Goal: Task Accomplishment & Management: Complete application form

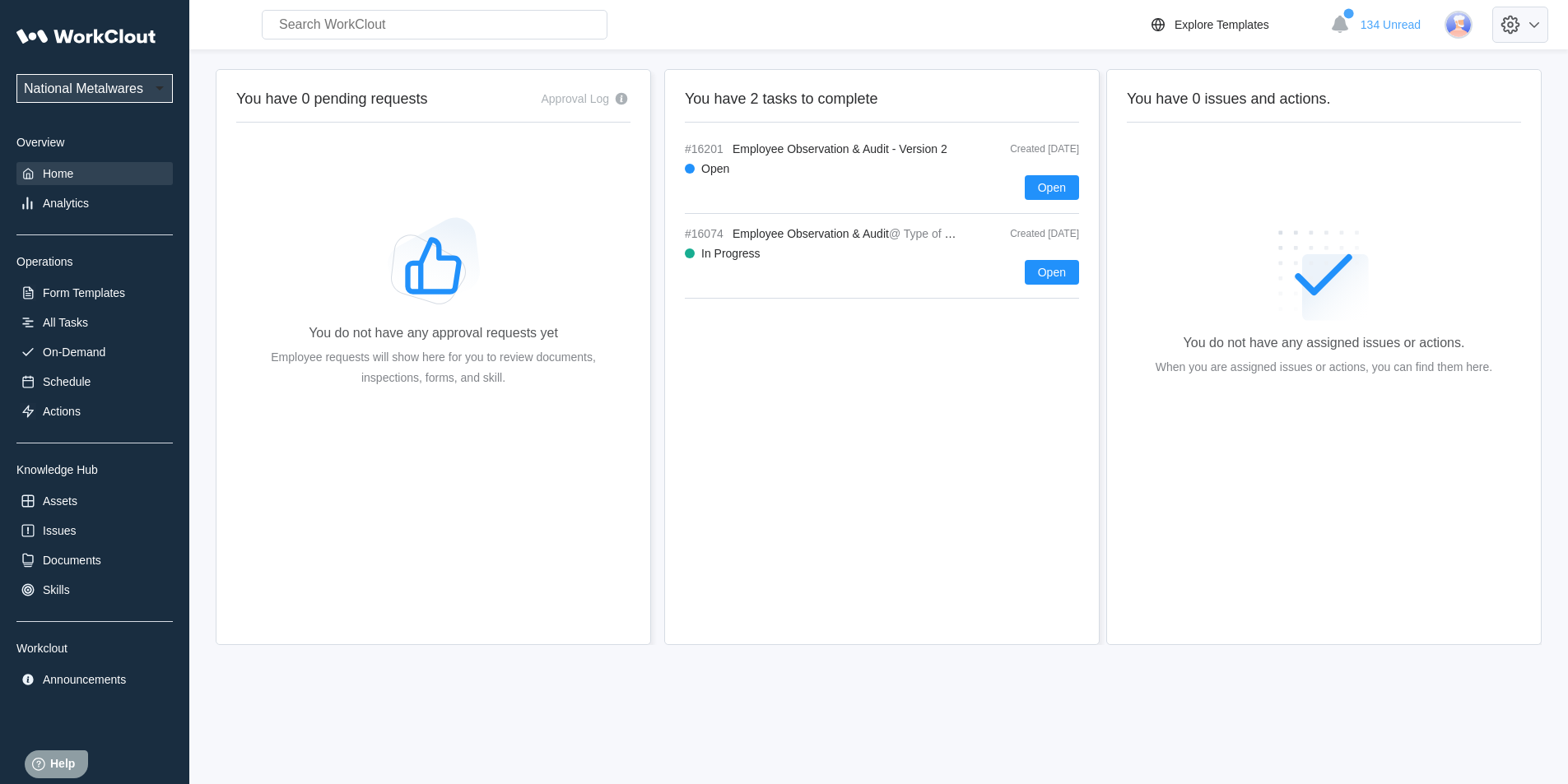
click at [1540, 27] on icon at bounding box center [1534, 24] width 20 height 20
click at [1385, 83] on div "Employee Directory" at bounding box center [1436, 77] width 232 height 27
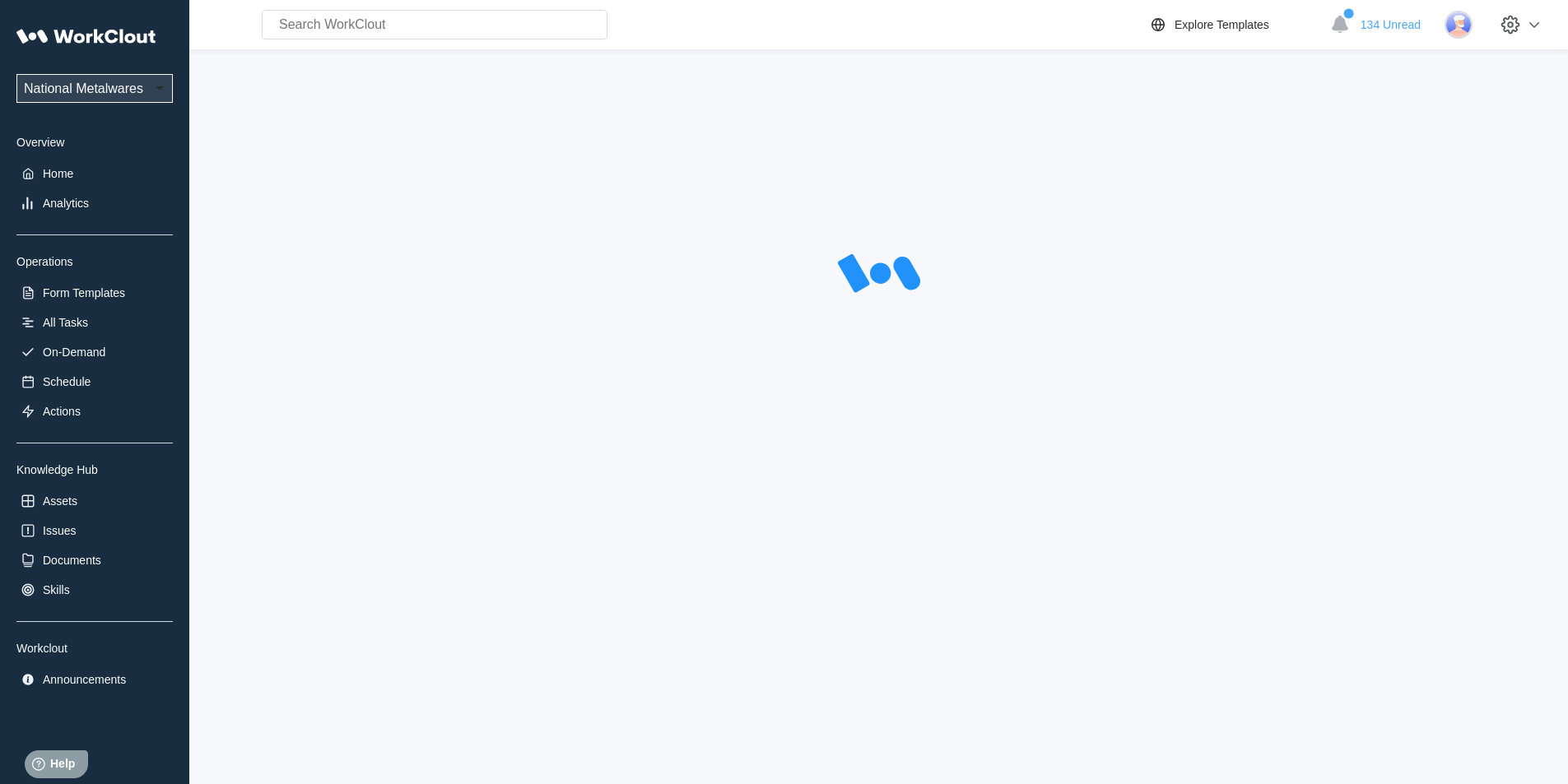
select select "20"
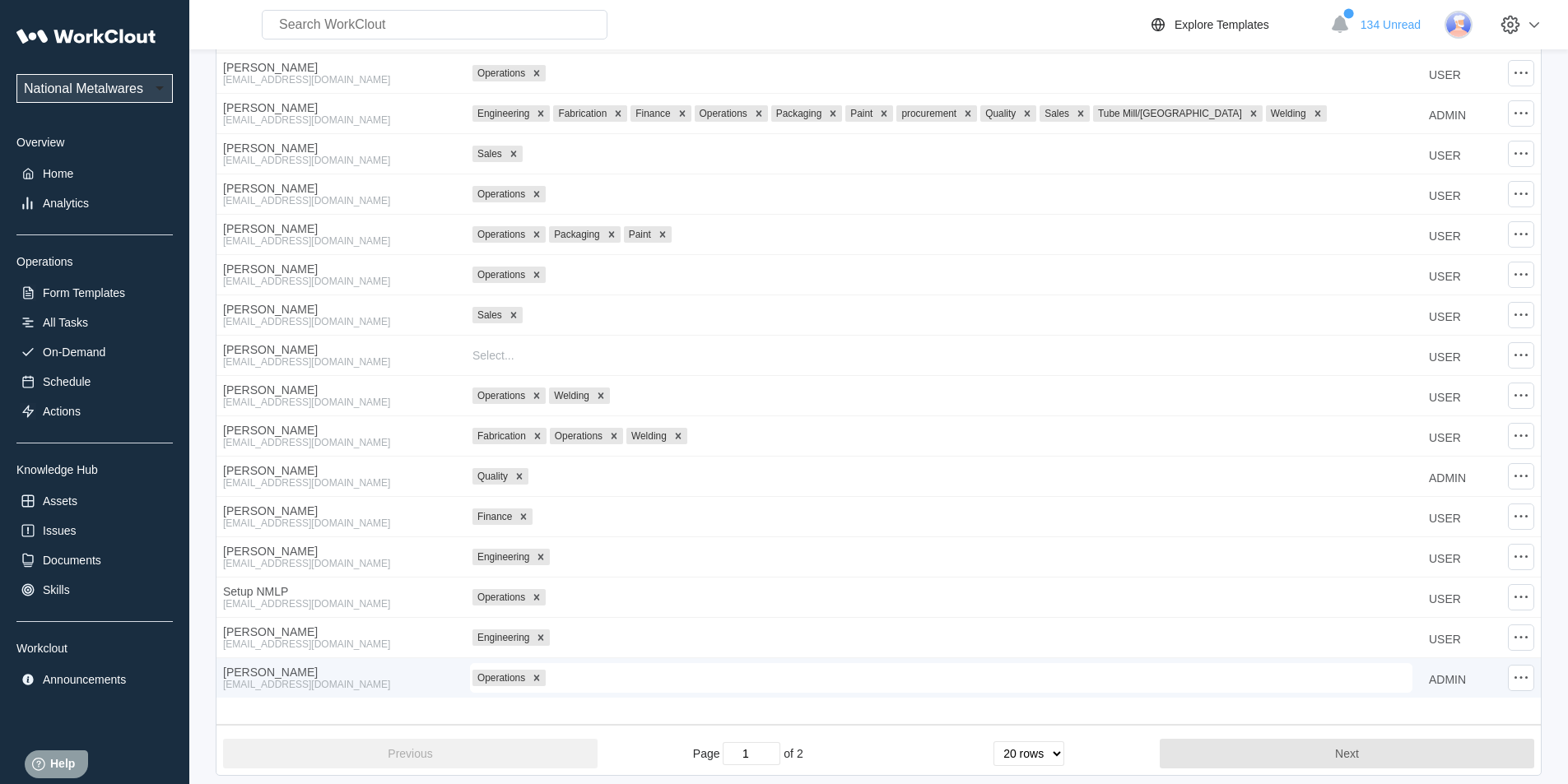
scroll to position [326, 0]
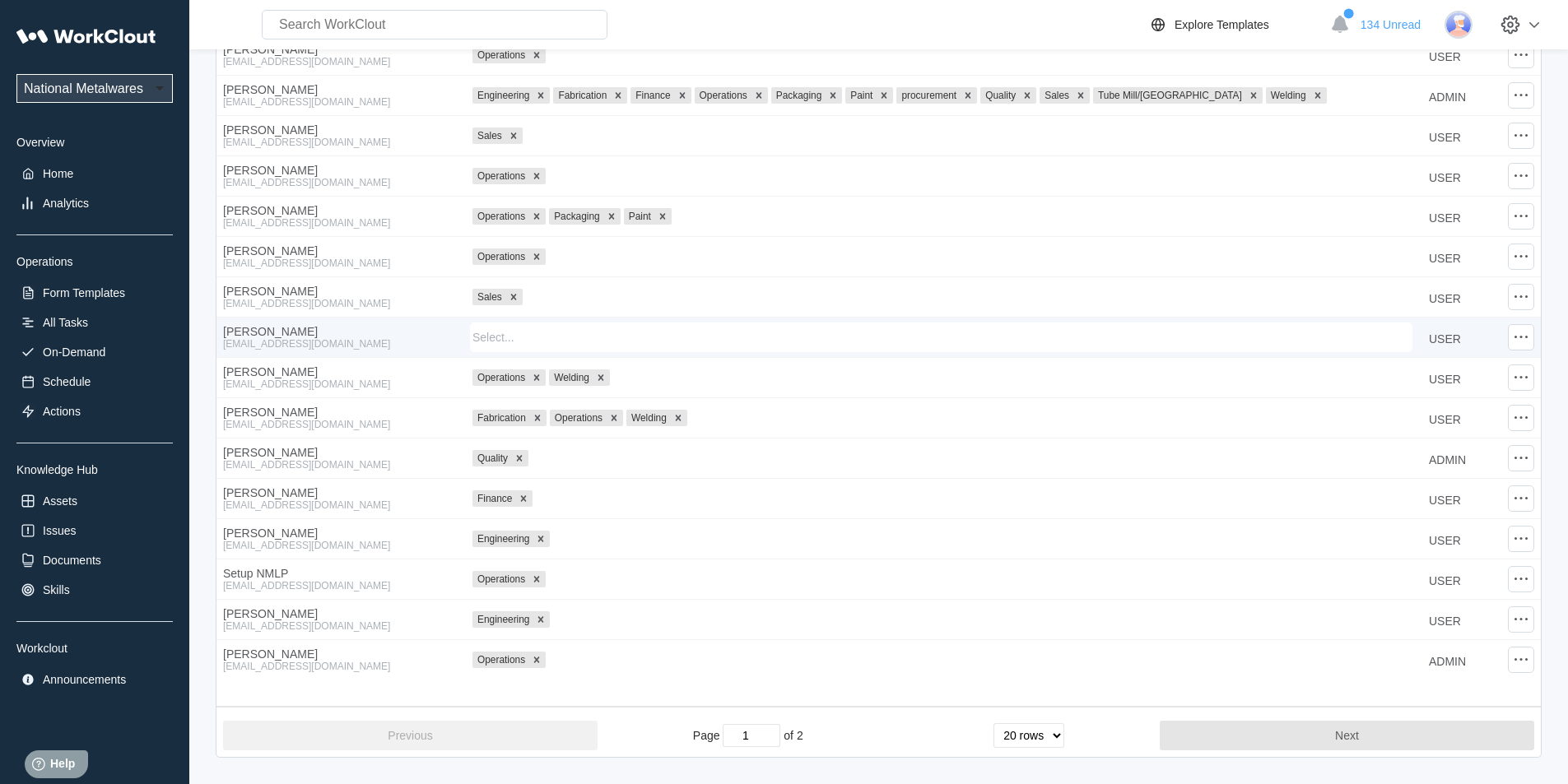
click at [521, 343] on div "Select..." at bounding box center [941, 337] width 941 height 23
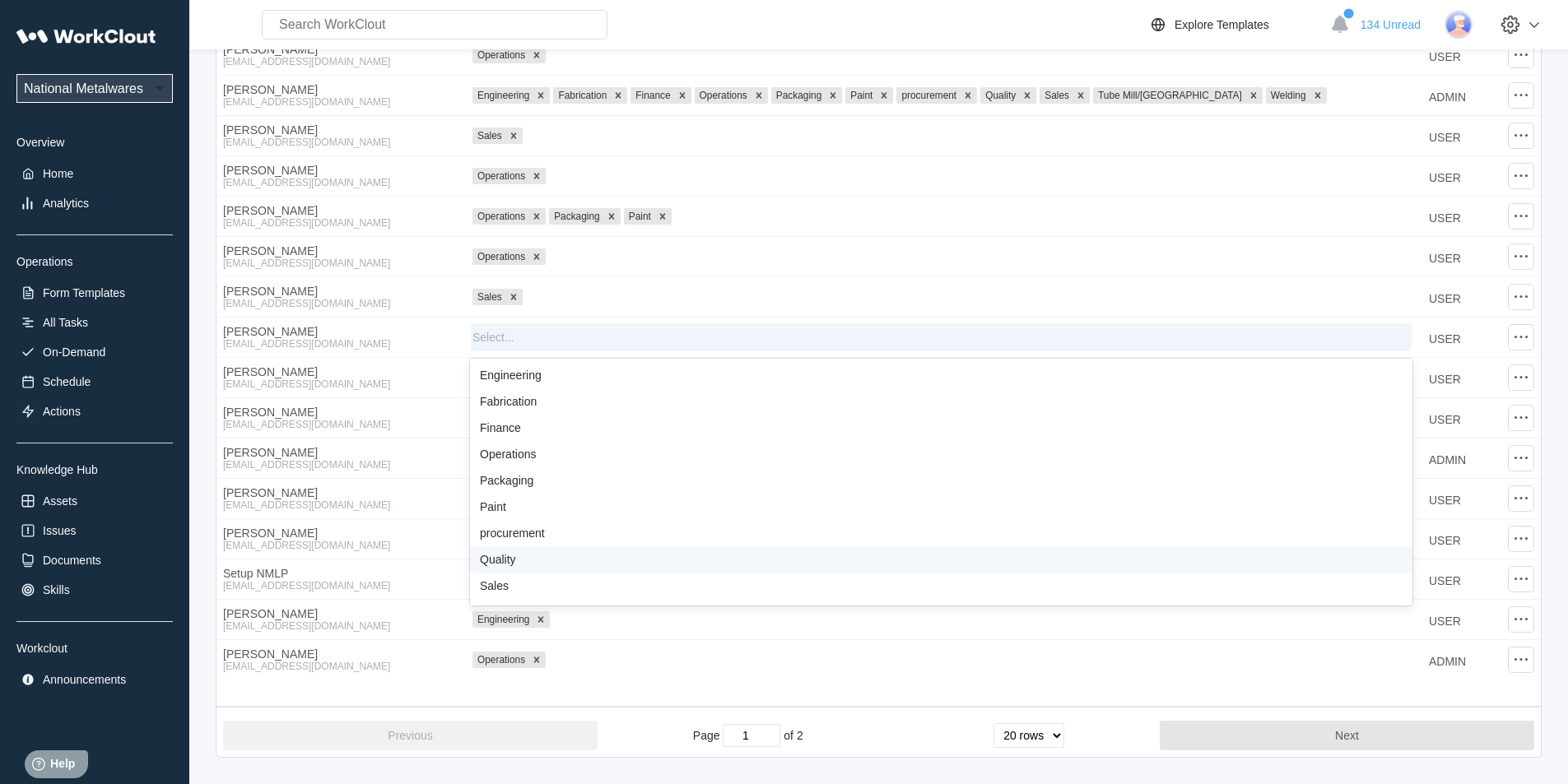
click at [516, 575] on div "Sales" at bounding box center [941, 586] width 943 height 27
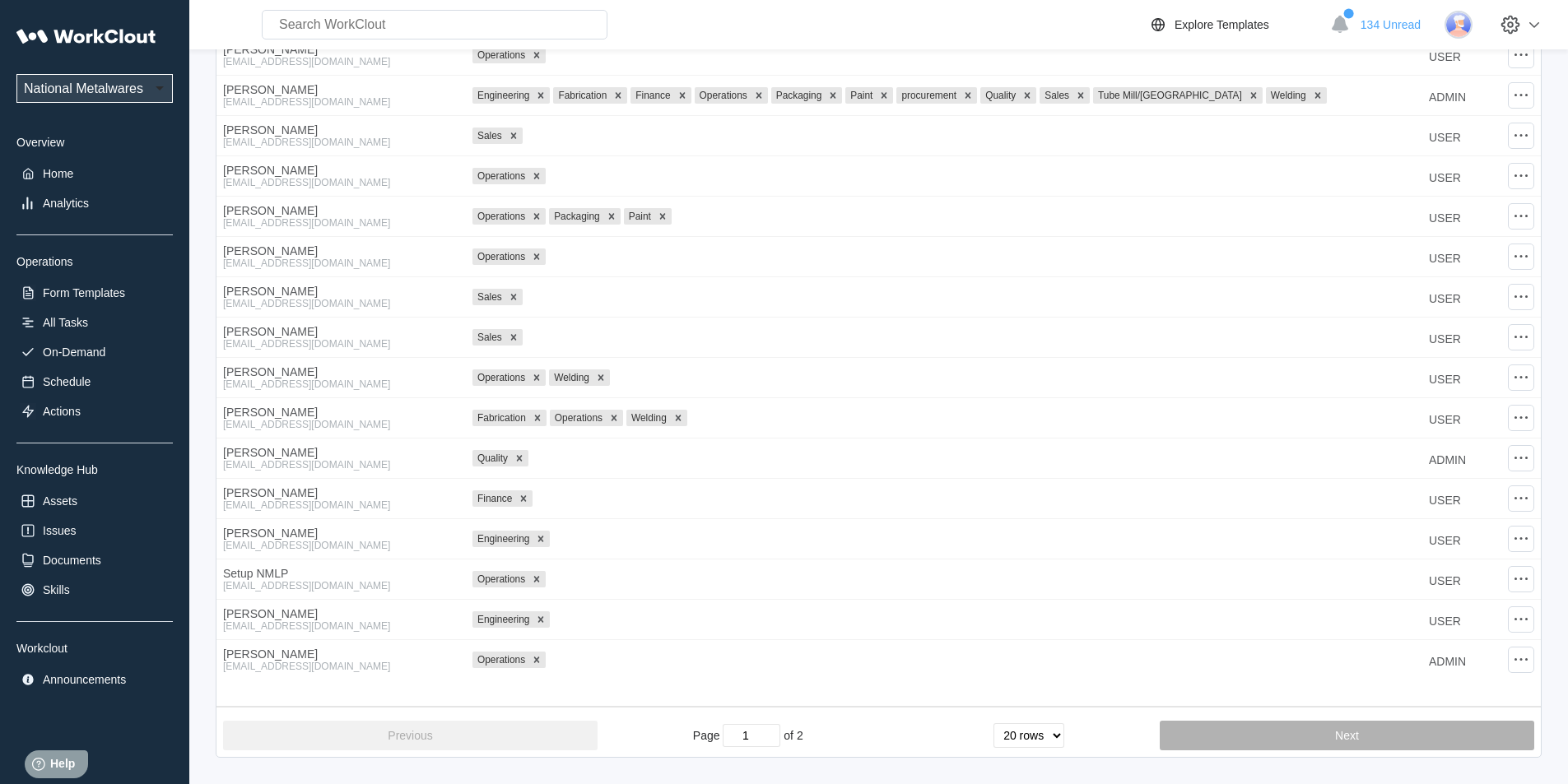
click at [1268, 744] on button "Next" at bounding box center [1347, 736] width 375 height 29
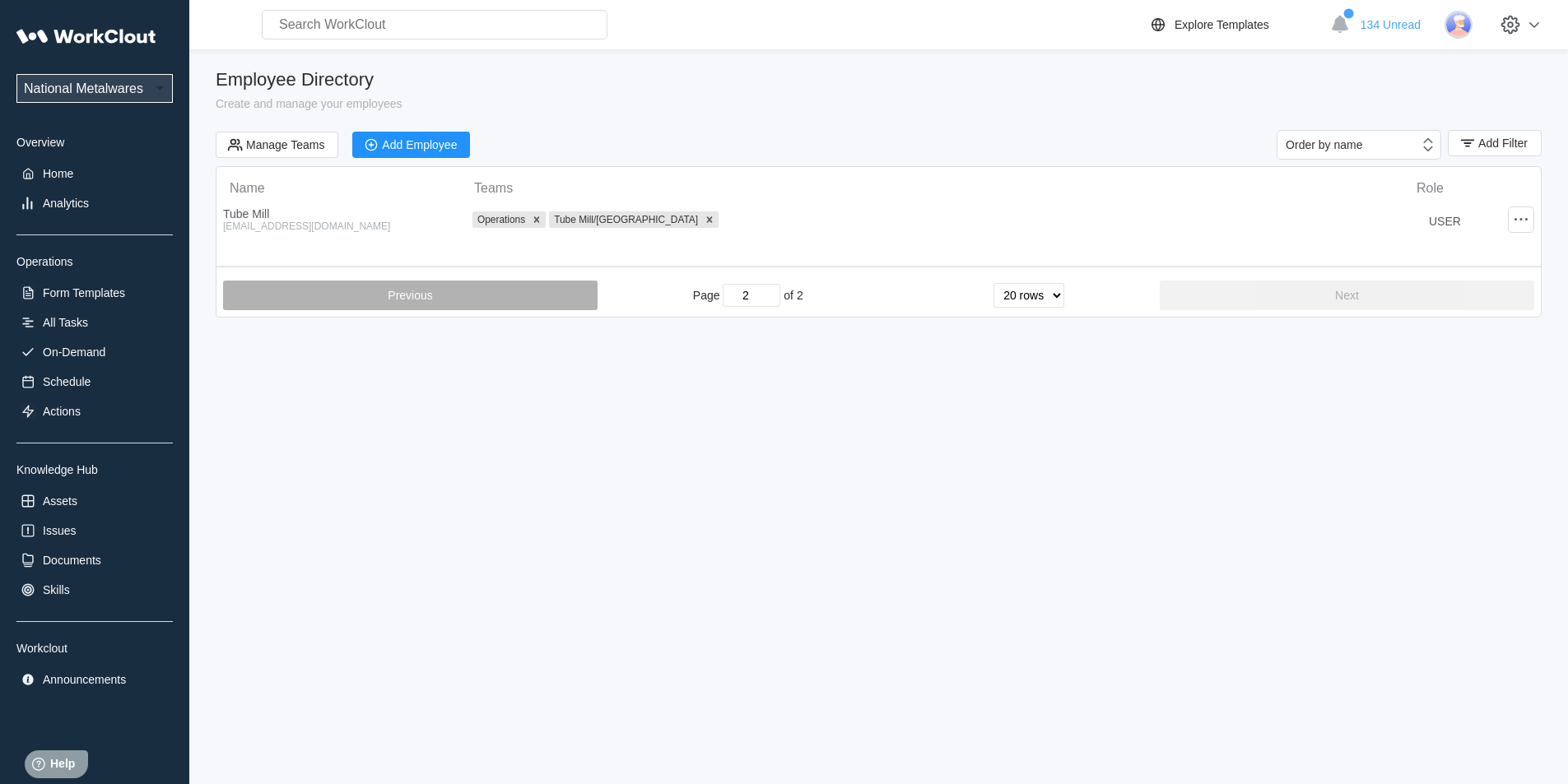
click at [510, 296] on button "Previous" at bounding box center [410, 296] width 375 height 29
type input "1"
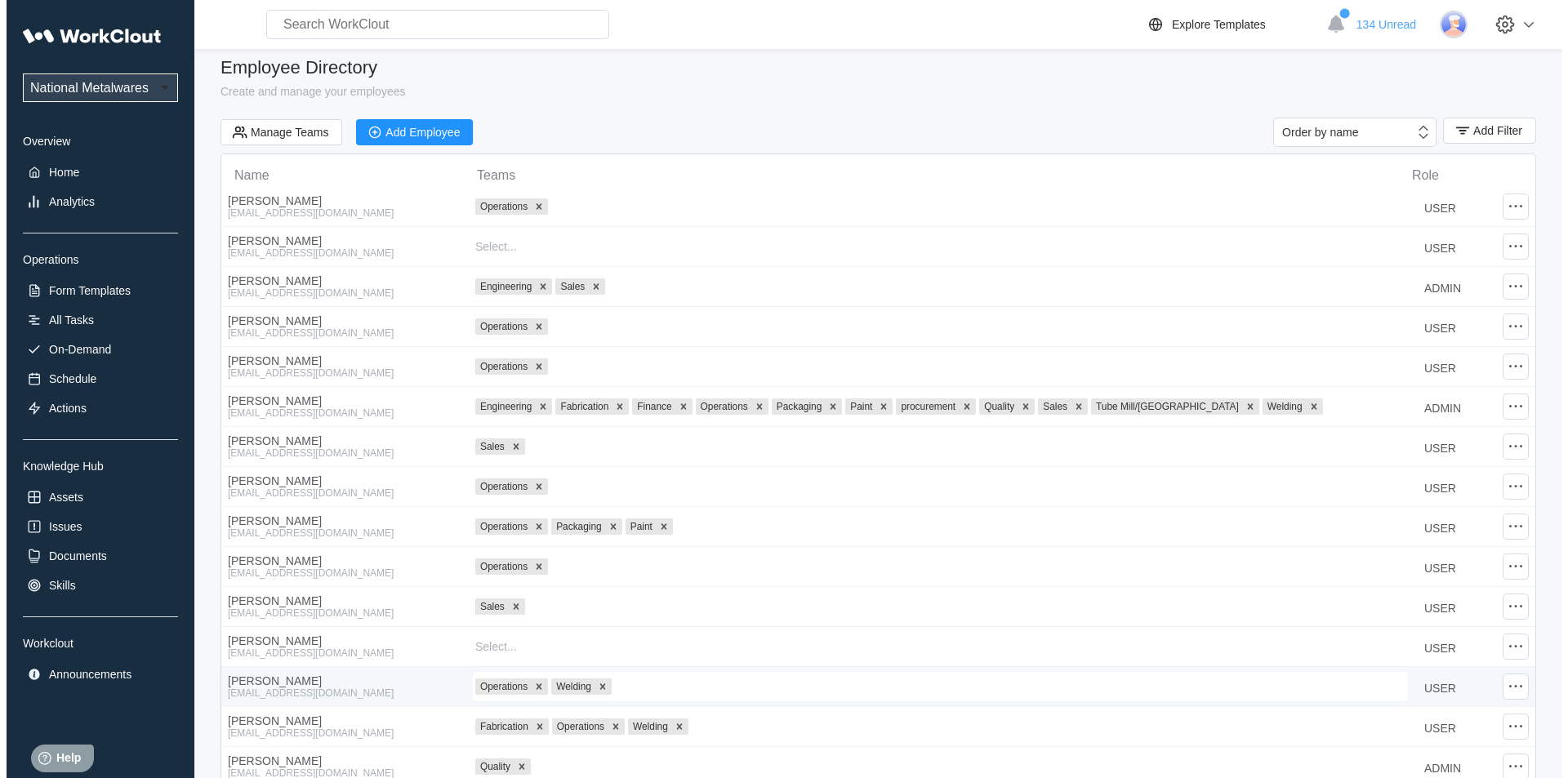
scroll to position [82, 0]
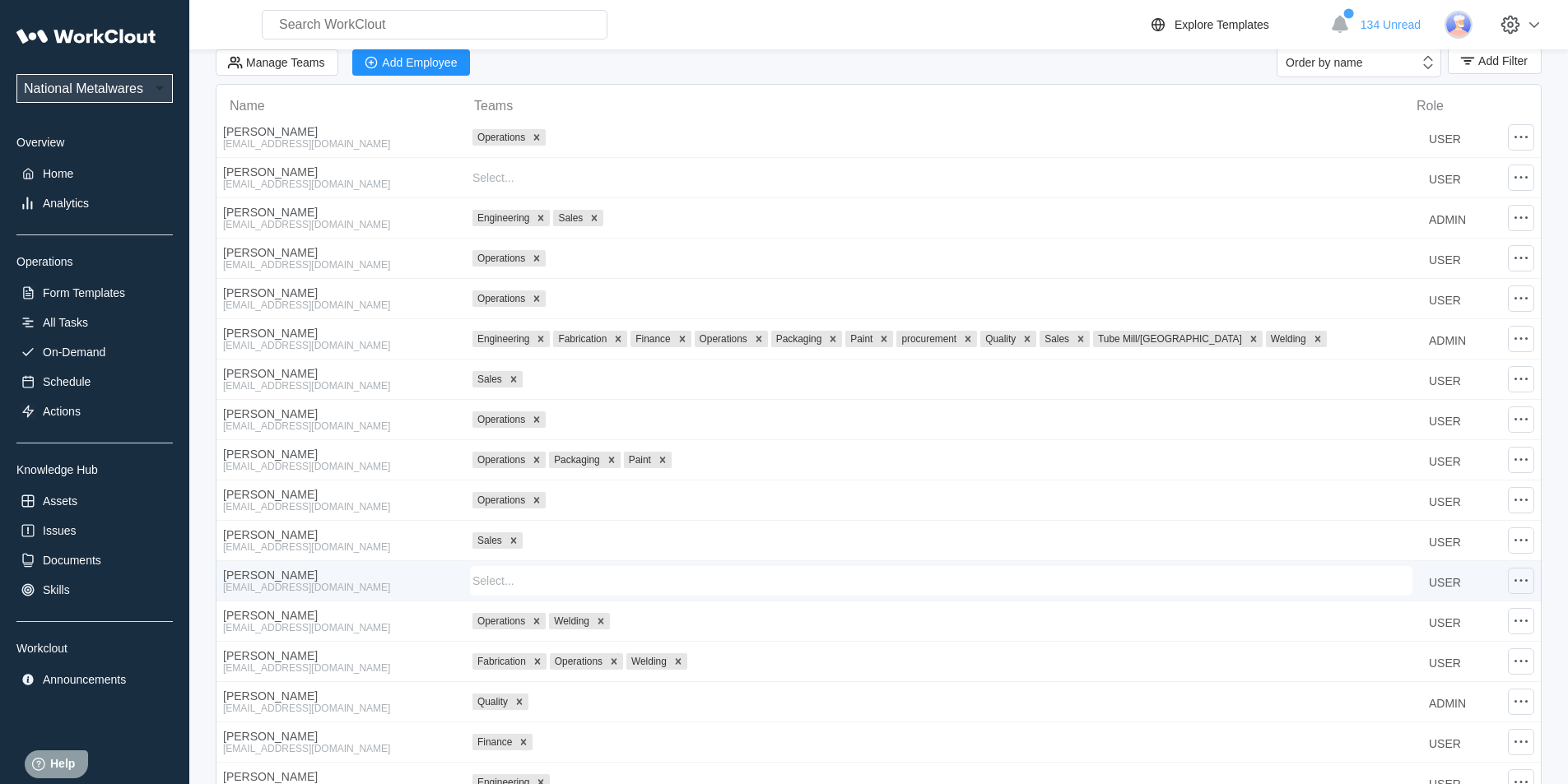
click at [1515, 574] on icon at bounding box center [1521, 581] width 20 height 20
click at [1403, 535] on div "Edit Employee" at bounding box center [1388, 533] width 74 height 13
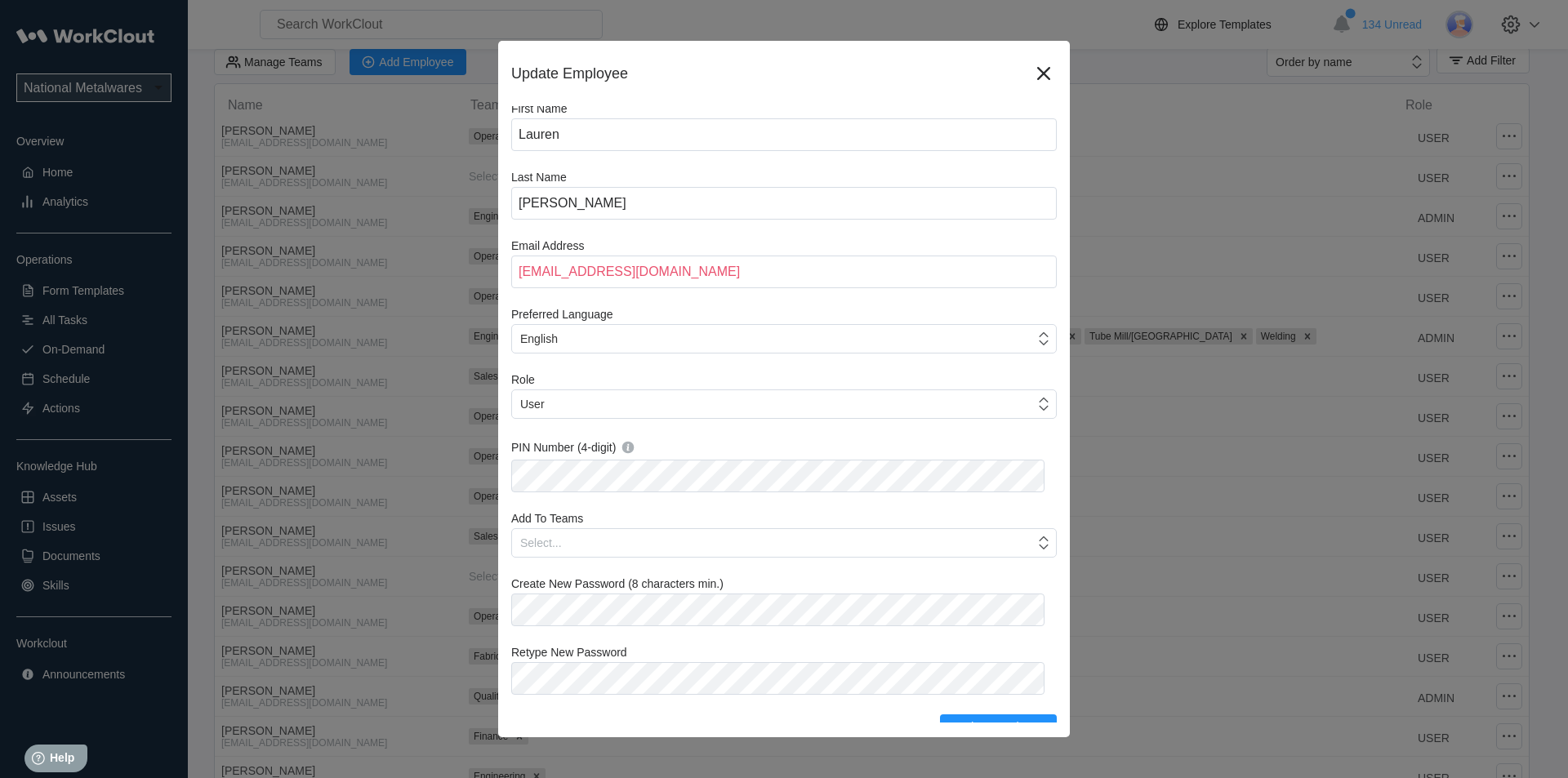
scroll to position [0, 0]
click at [611, 411] on div "User" at bounding box center [773, 408] width 522 height 23
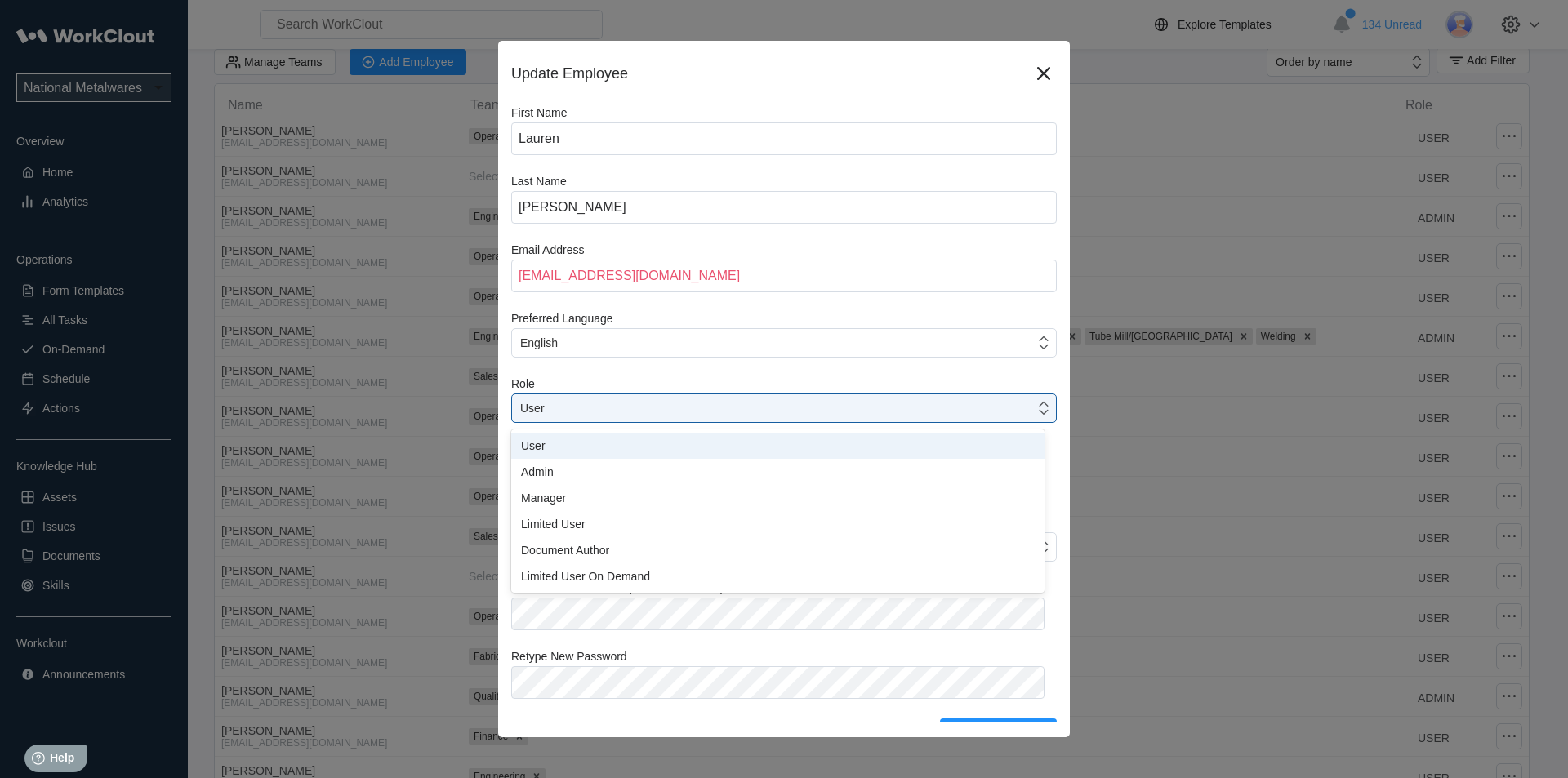
click at [1051, 391] on div "Update Employee First Name [PERSON_NAME] Last Name [PERSON_NAME] Email Address …" at bounding box center [784, 389] width 572 height 697
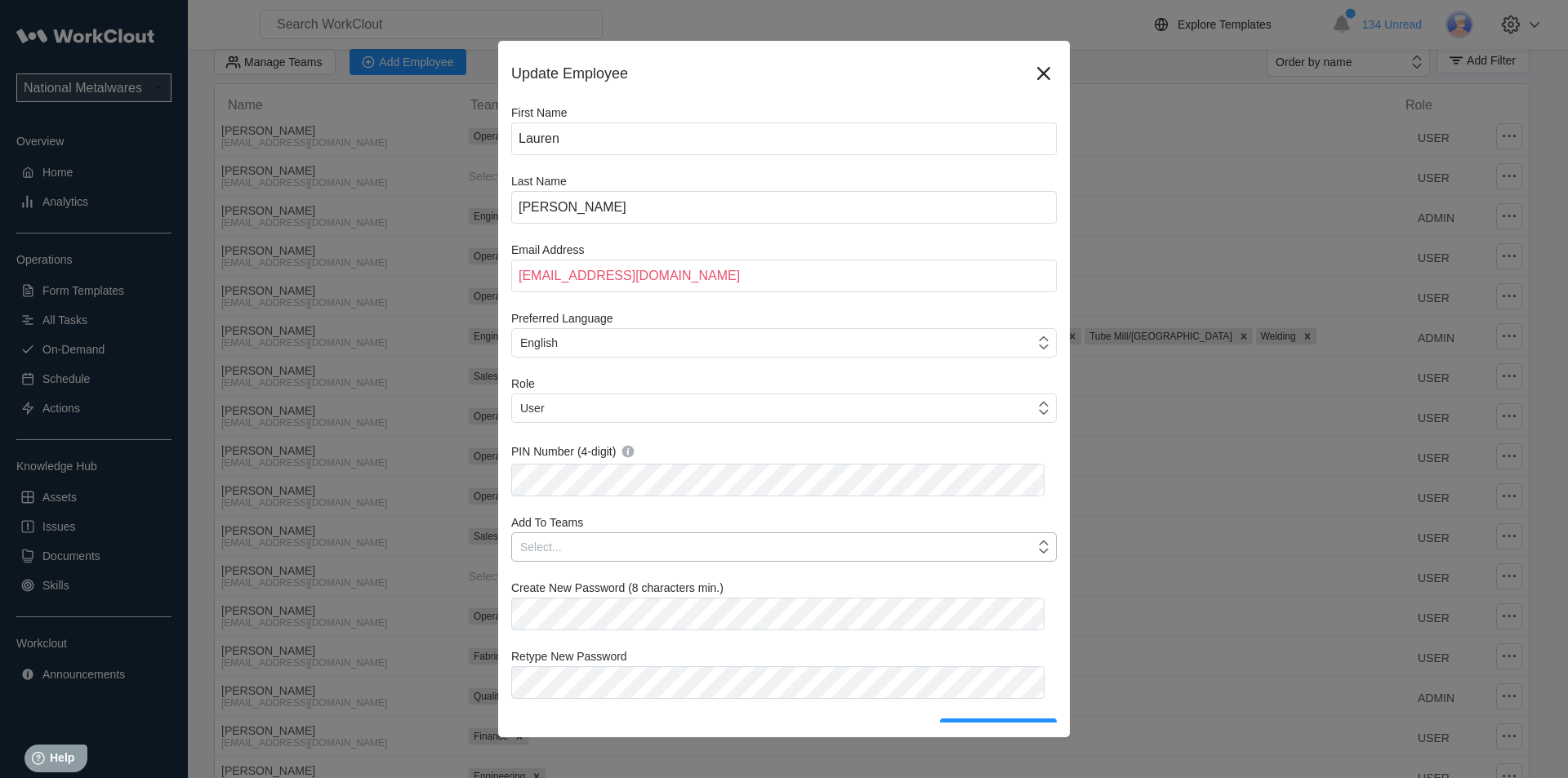
click at [604, 549] on div "Select..." at bounding box center [773, 547] width 522 height 23
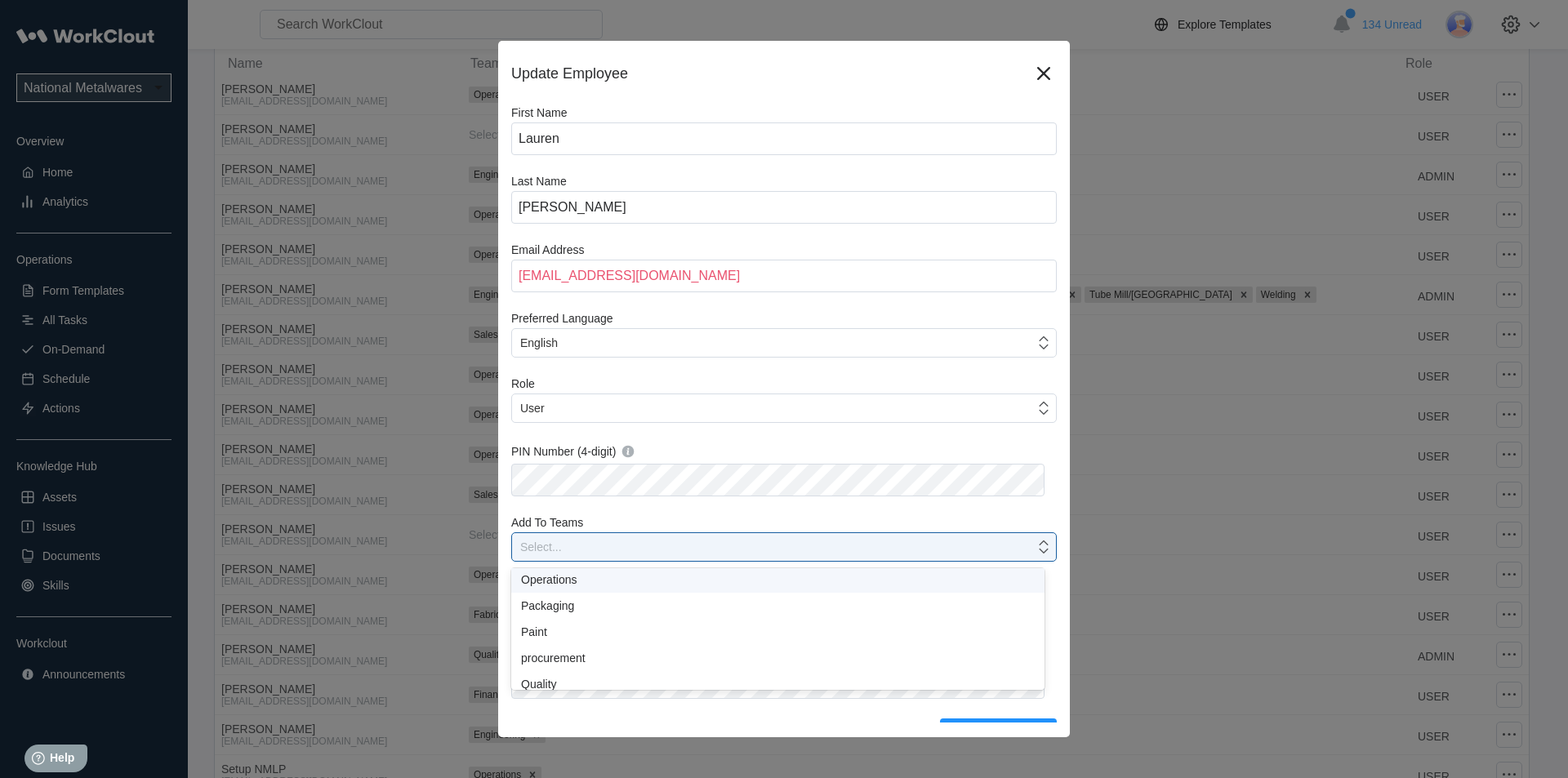
scroll to position [173, 0]
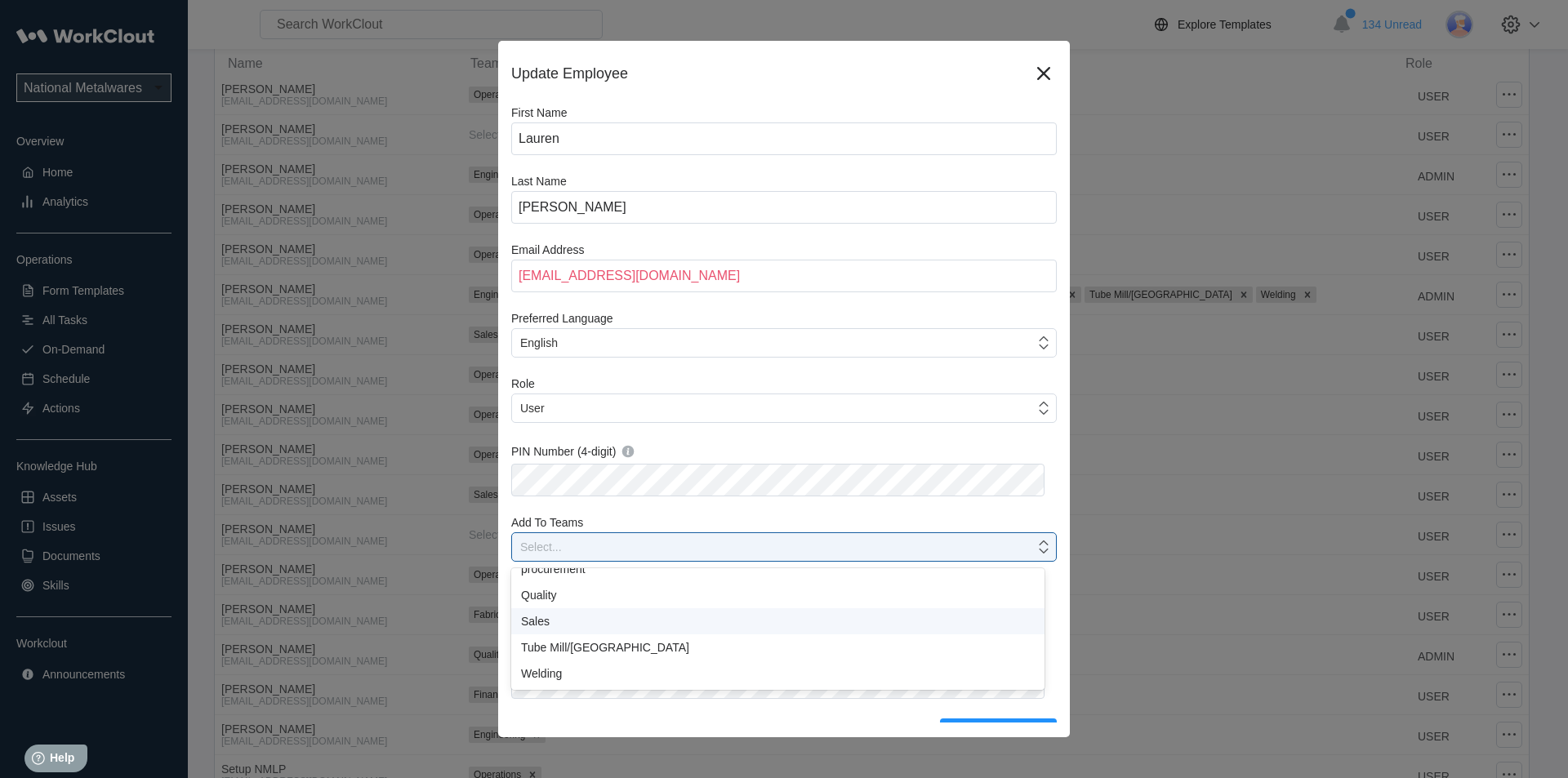
click at [562, 624] on div "Sales" at bounding box center [777, 621] width 514 height 13
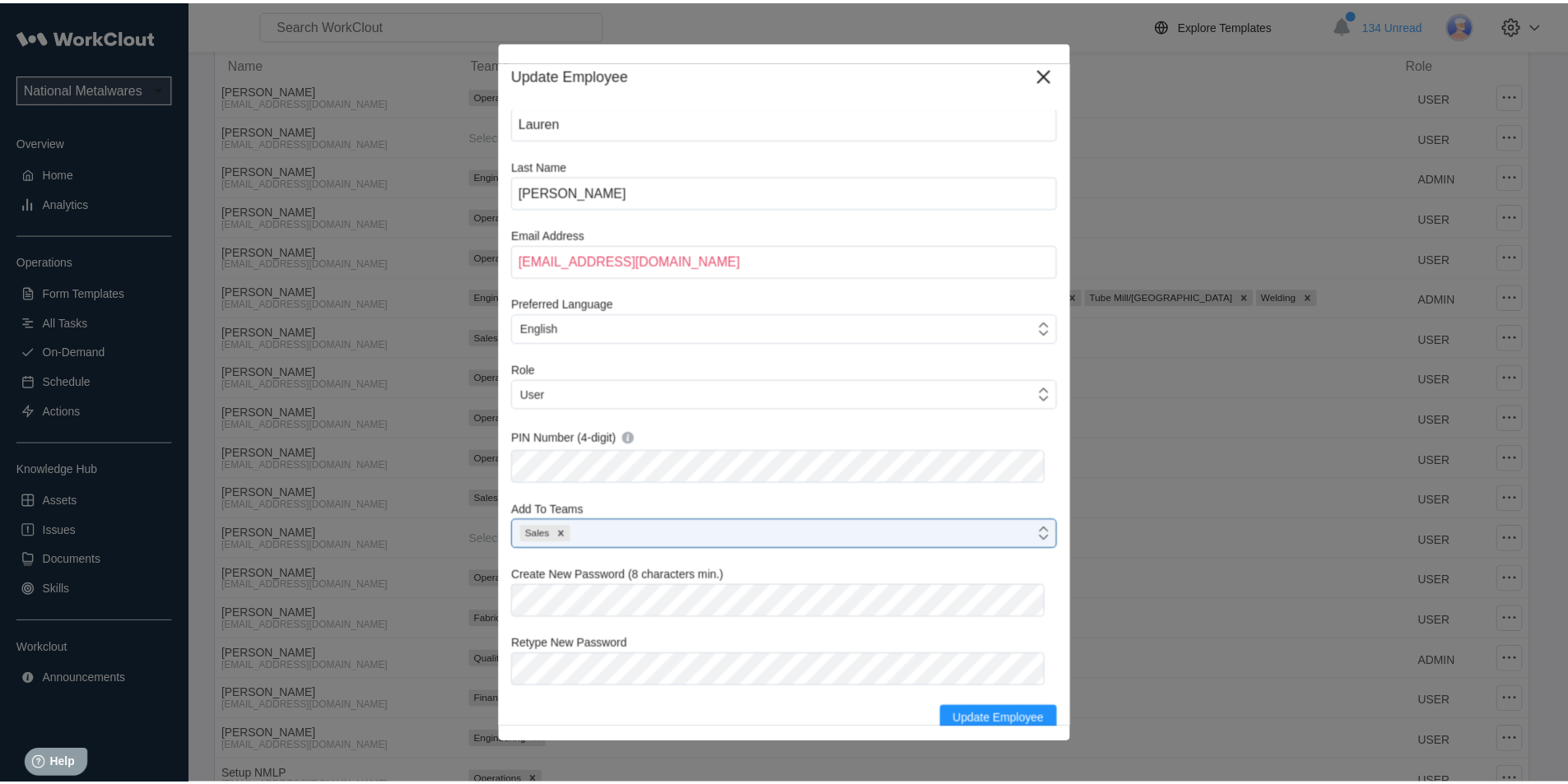
scroll to position [21, 0]
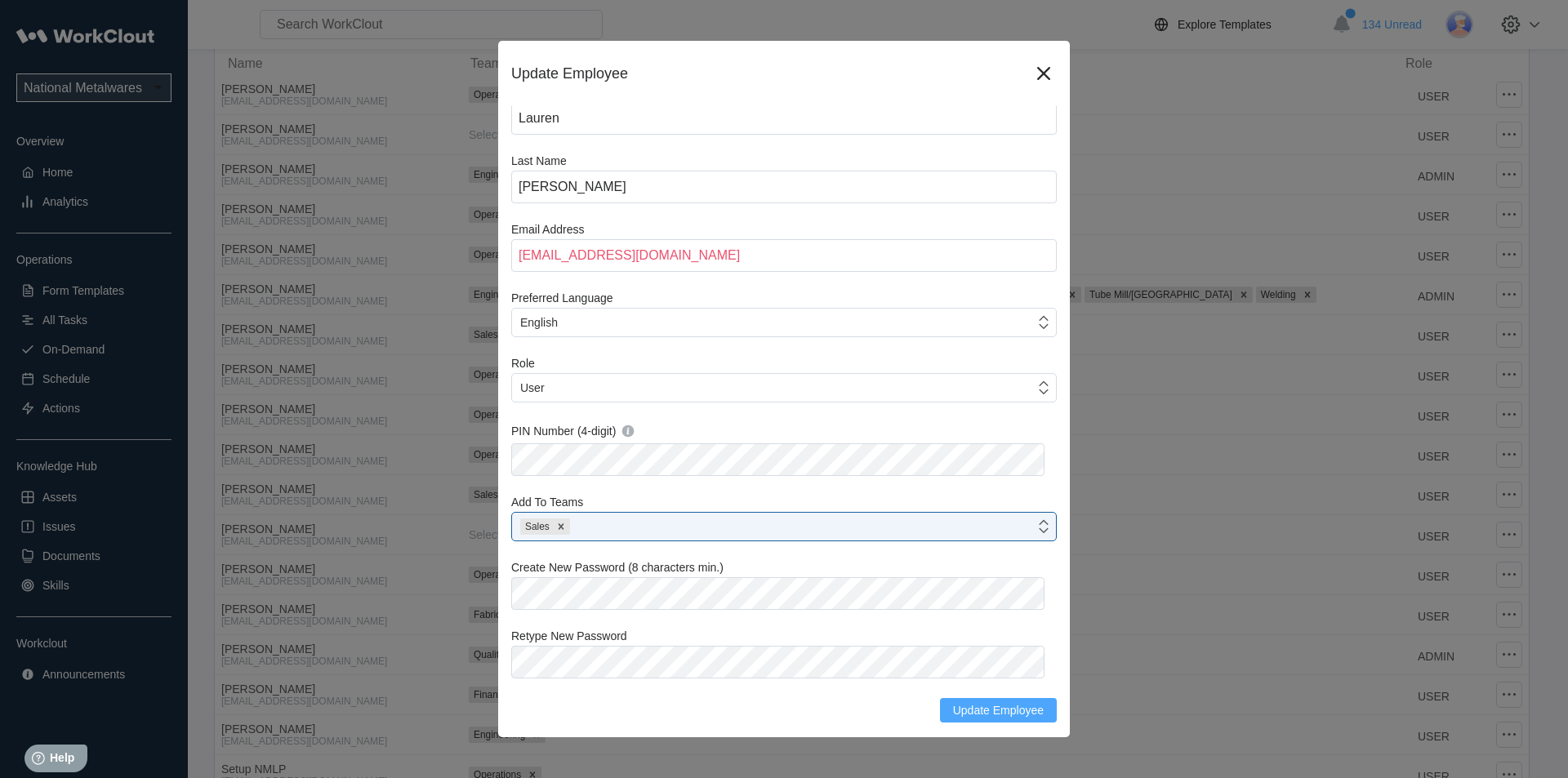
click at [997, 719] on button "Update Employee" at bounding box center [999, 710] width 117 height 25
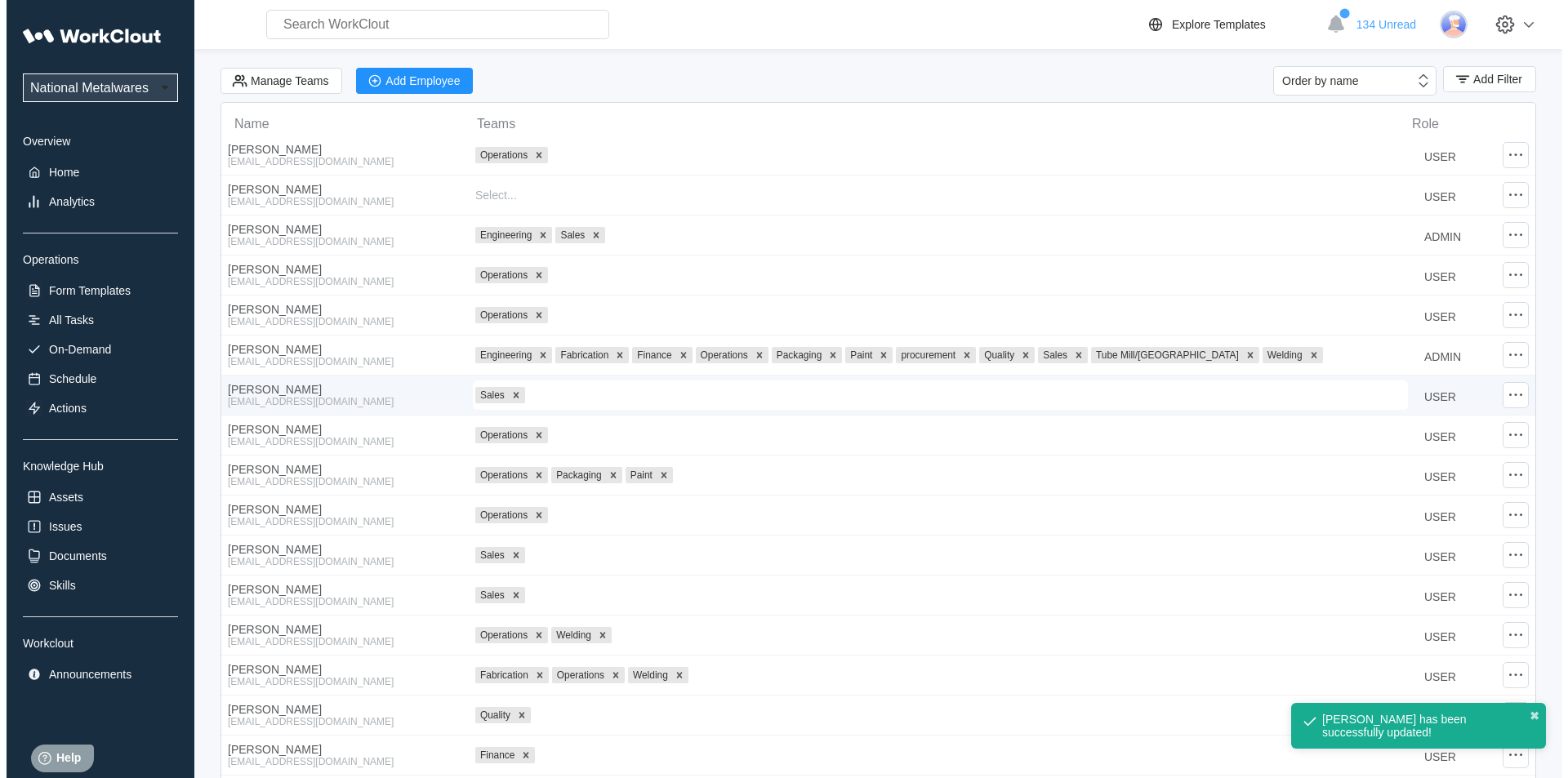
scroll to position [0, 0]
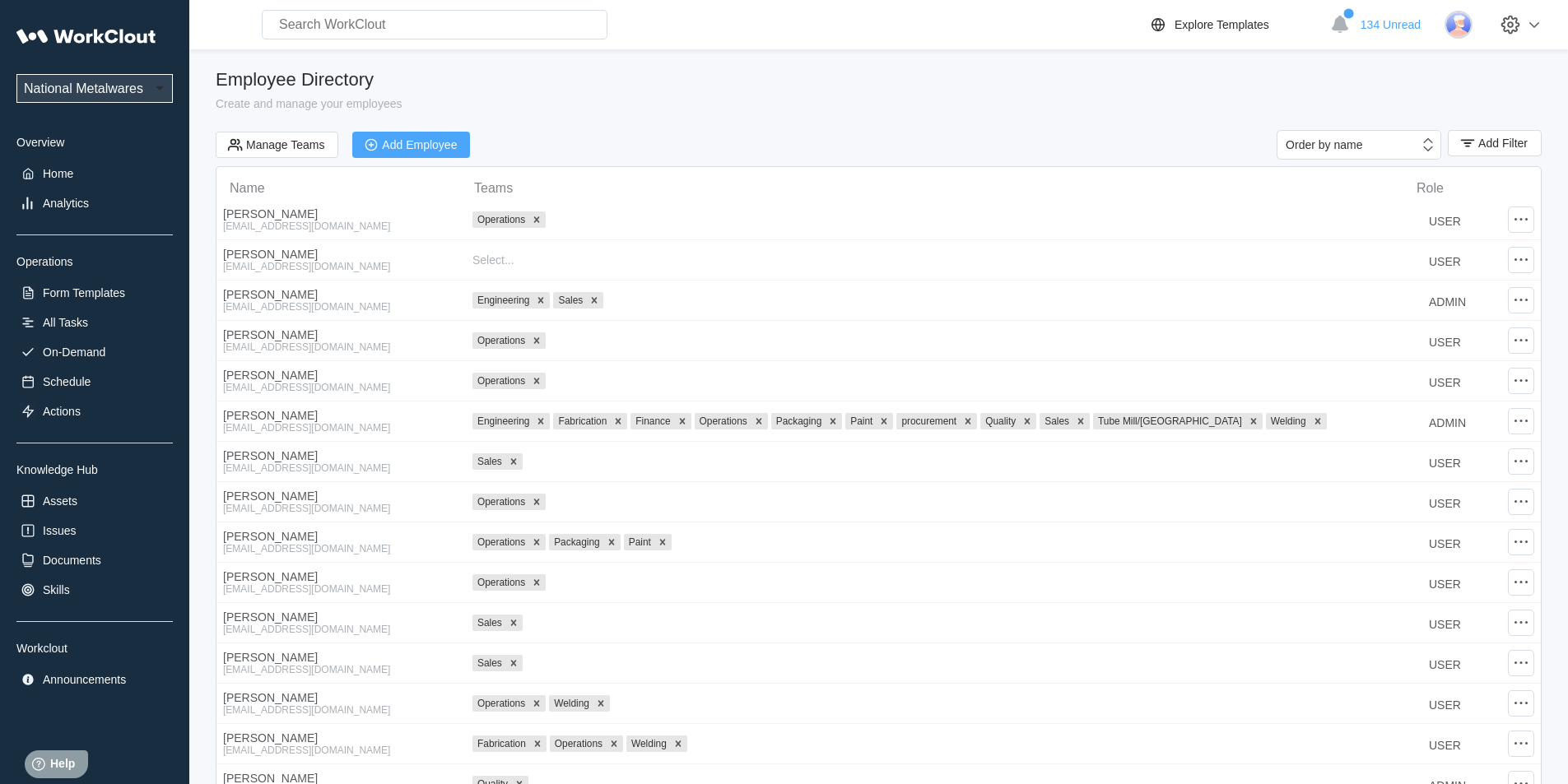
click at [398, 142] on div "Add Employee" at bounding box center [419, 144] width 75 height 11
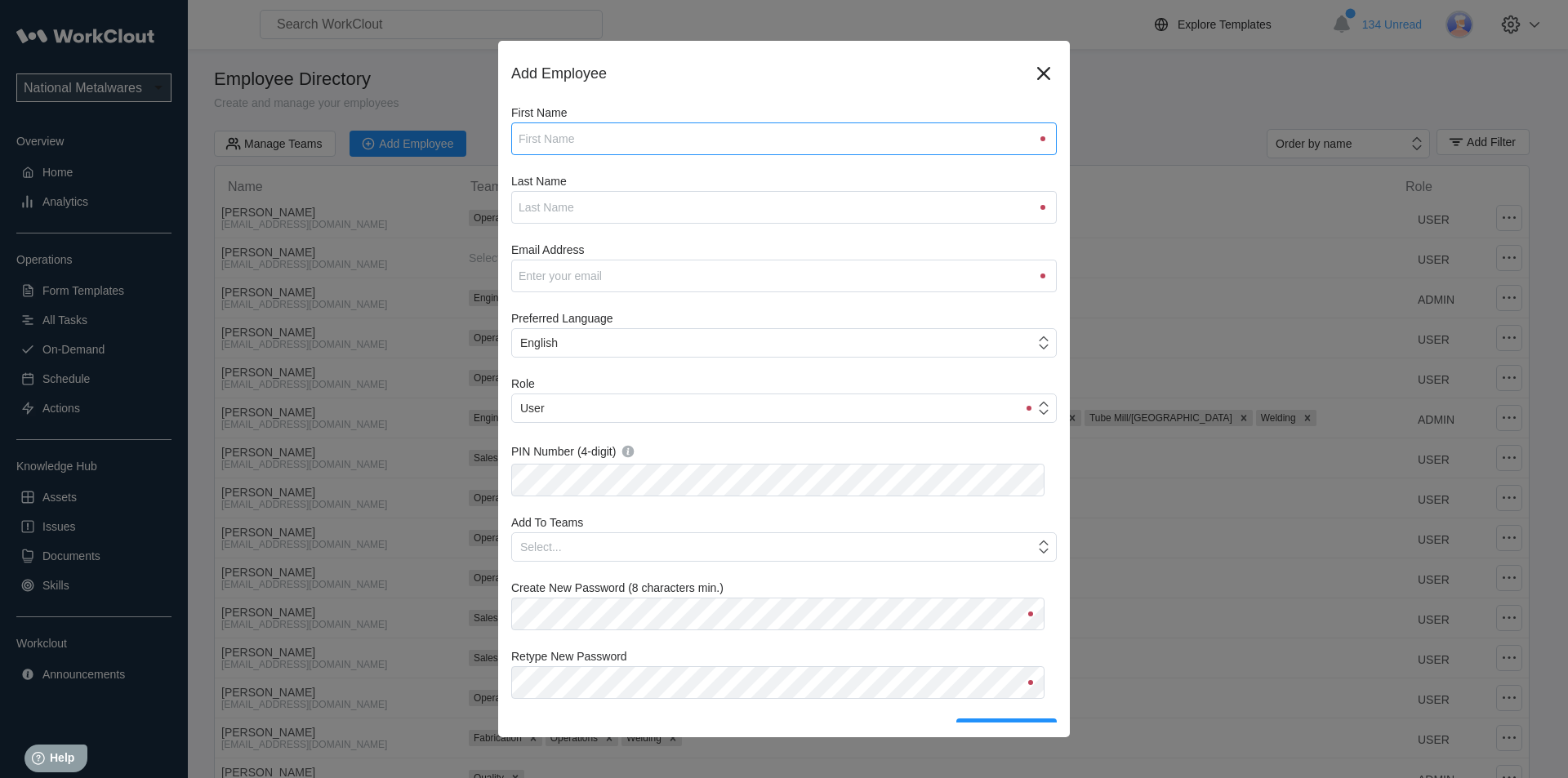
click at [616, 148] on input "First Name" at bounding box center [784, 139] width 545 height 32
type input "[PERSON_NAME]"
click at [592, 205] on input "Last Name" at bounding box center [784, 208] width 545 height 32
type input "Ley"
click at [584, 271] on input "Email Address" at bounding box center [784, 276] width 545 height 32
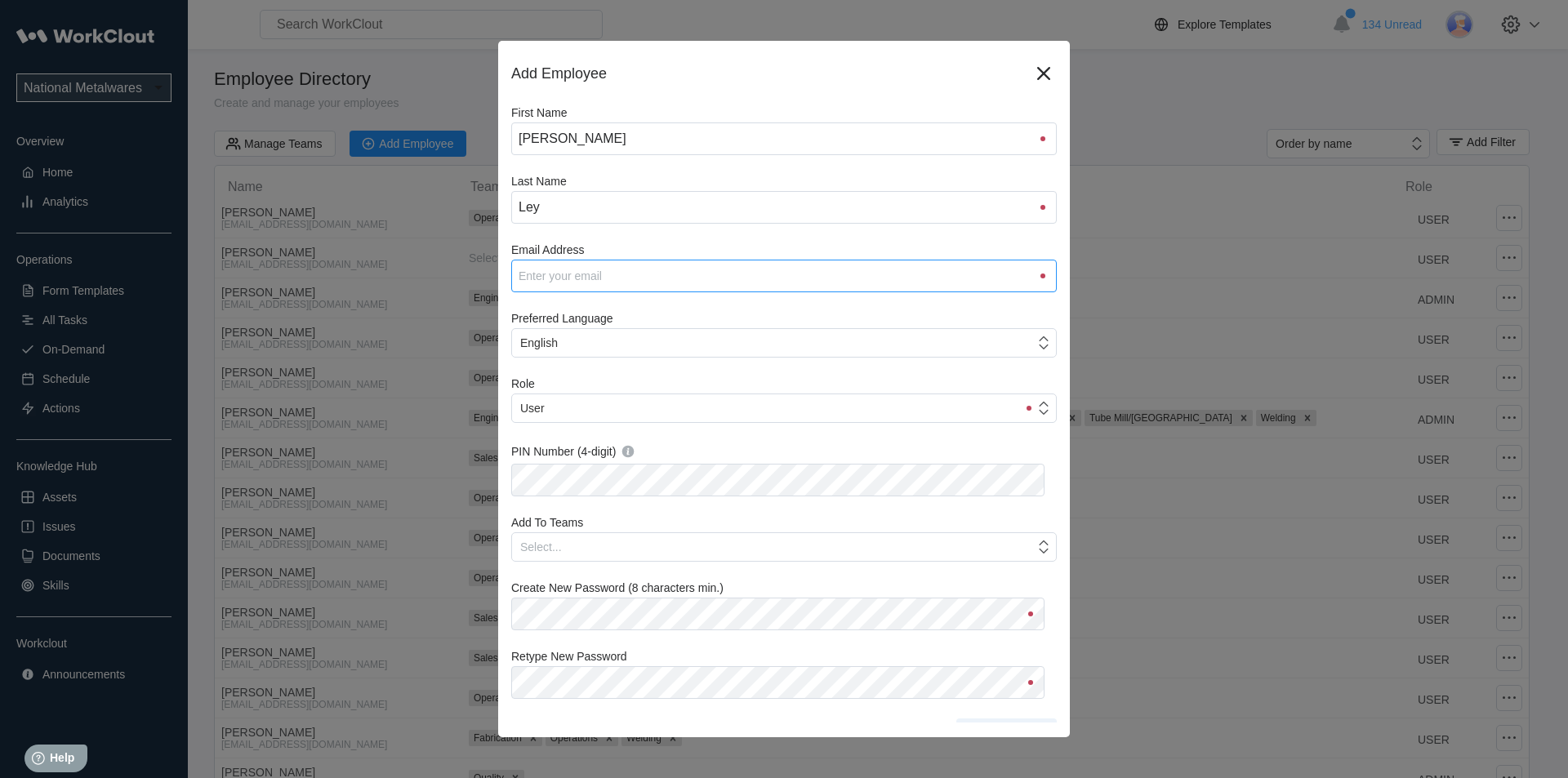
type input "[EMAIL_ADDRESS][DOMAIN_NAME]"
click at [583, 530] on label "Add To Teams" at bounding box center [784, 524] width 545 height 16
click at [546, 225] on input "Add To Teams" at bounding box center [545, 217] width 2 height 13
click at [582, 541] on div "Select..." at bounding box center [773, 547] width 522 height 23
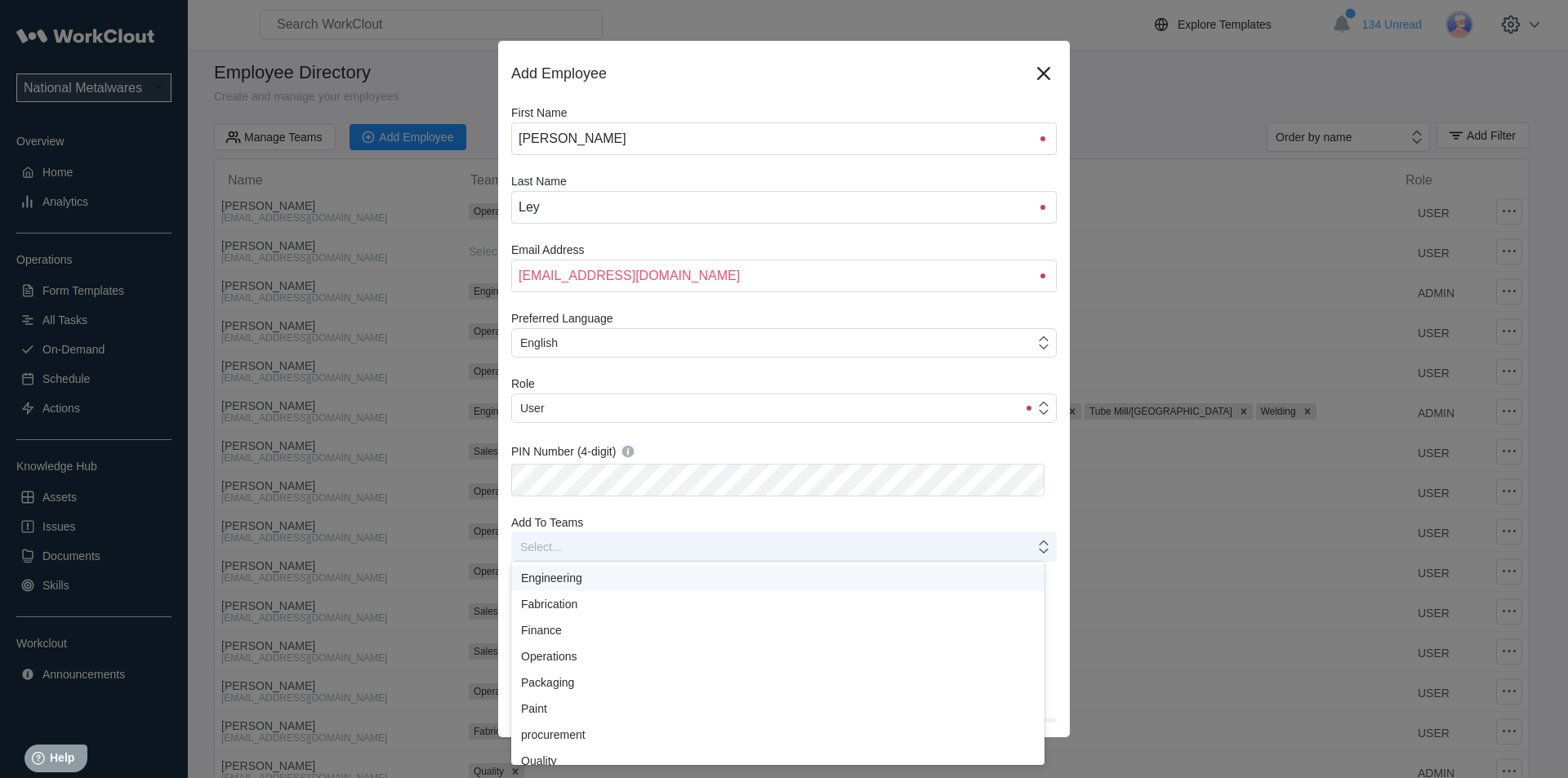
scroll to position [42, 0]
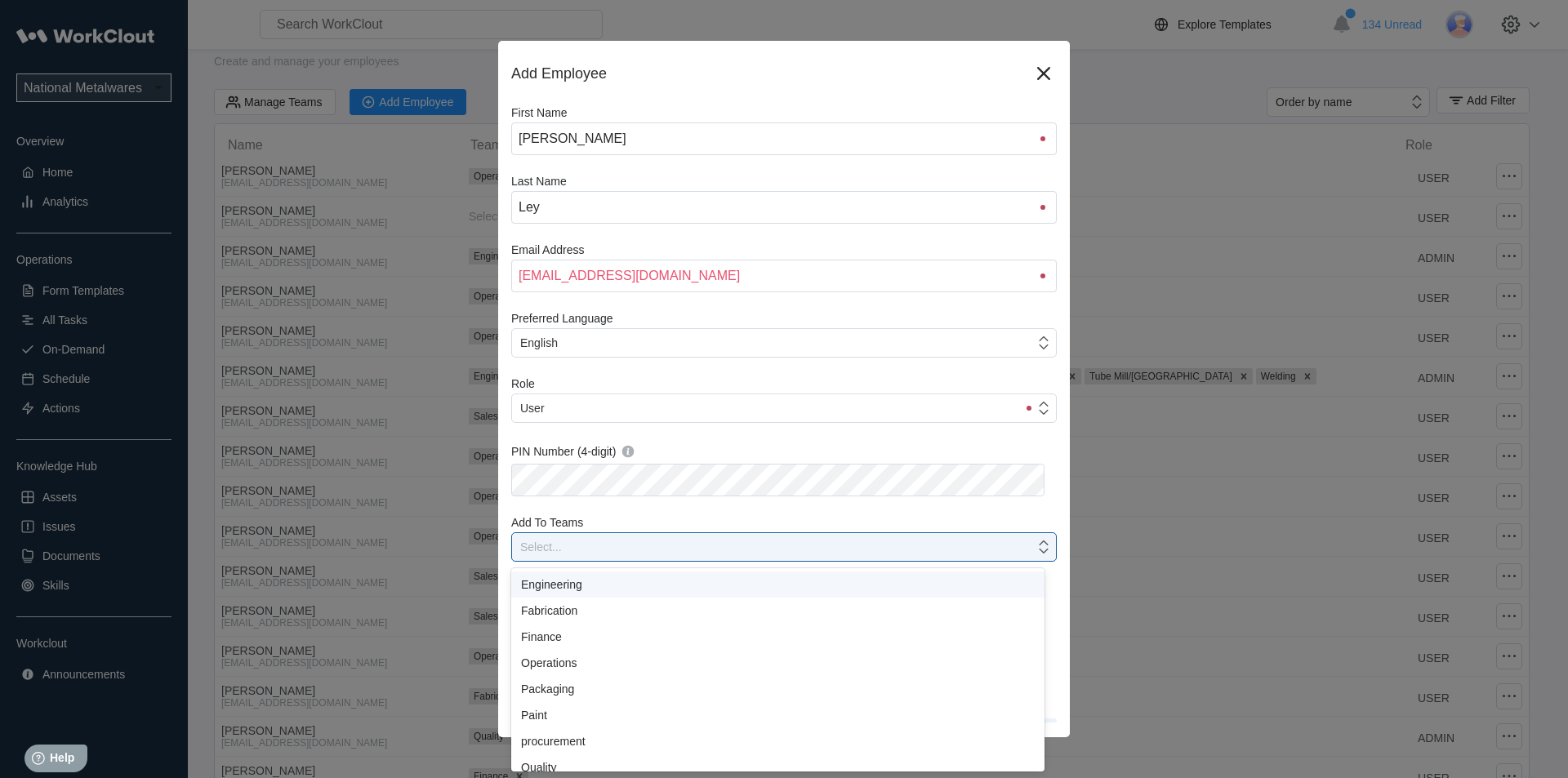
click at [572, 586] on div "Engineering" at bounding box center [777, 584] width 514 height 13
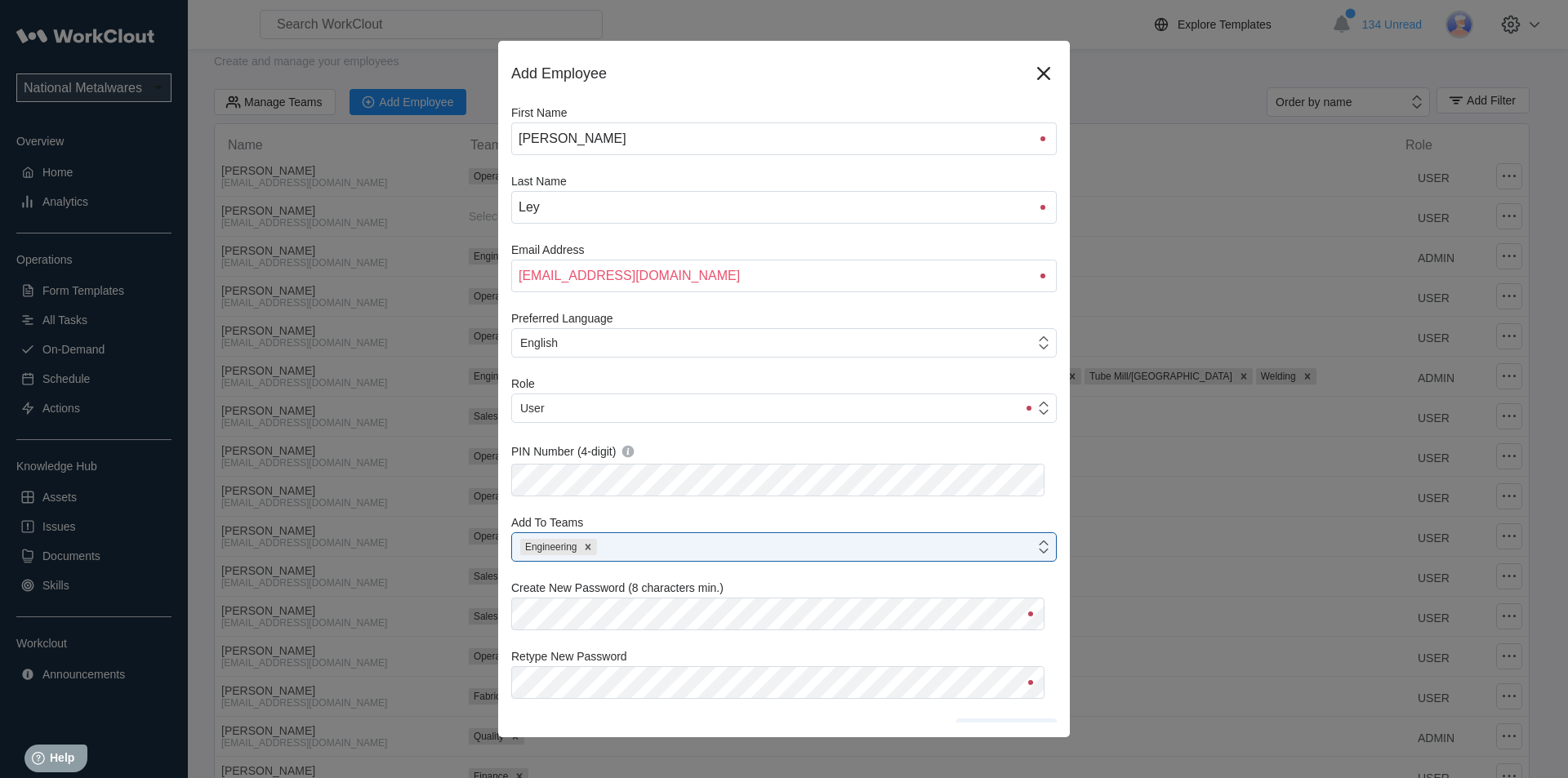
scroll to position [21, 0]
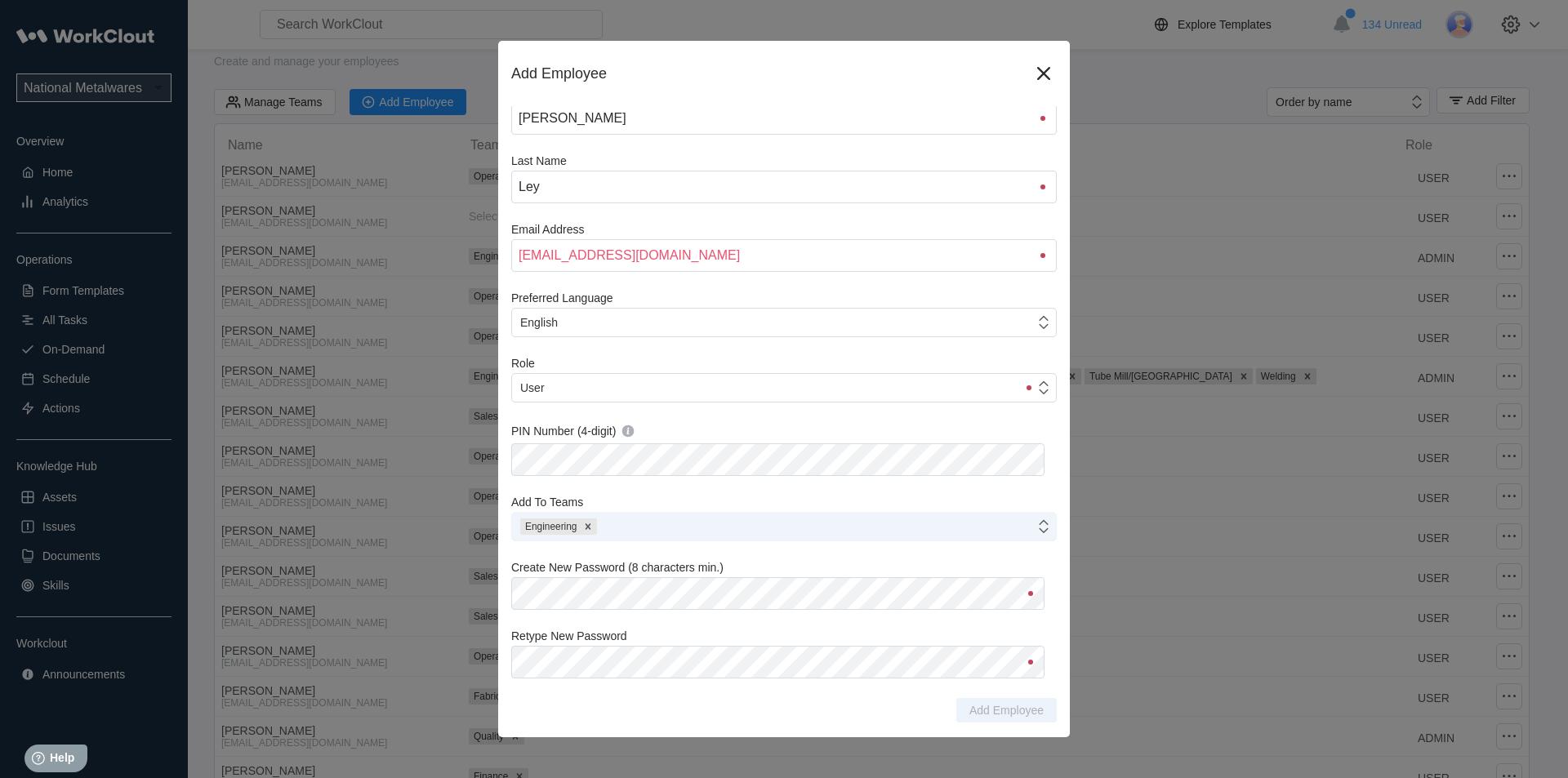
click at [649, 527] on div "Engineering" at bounding box center [773, 527] width 522 height 23
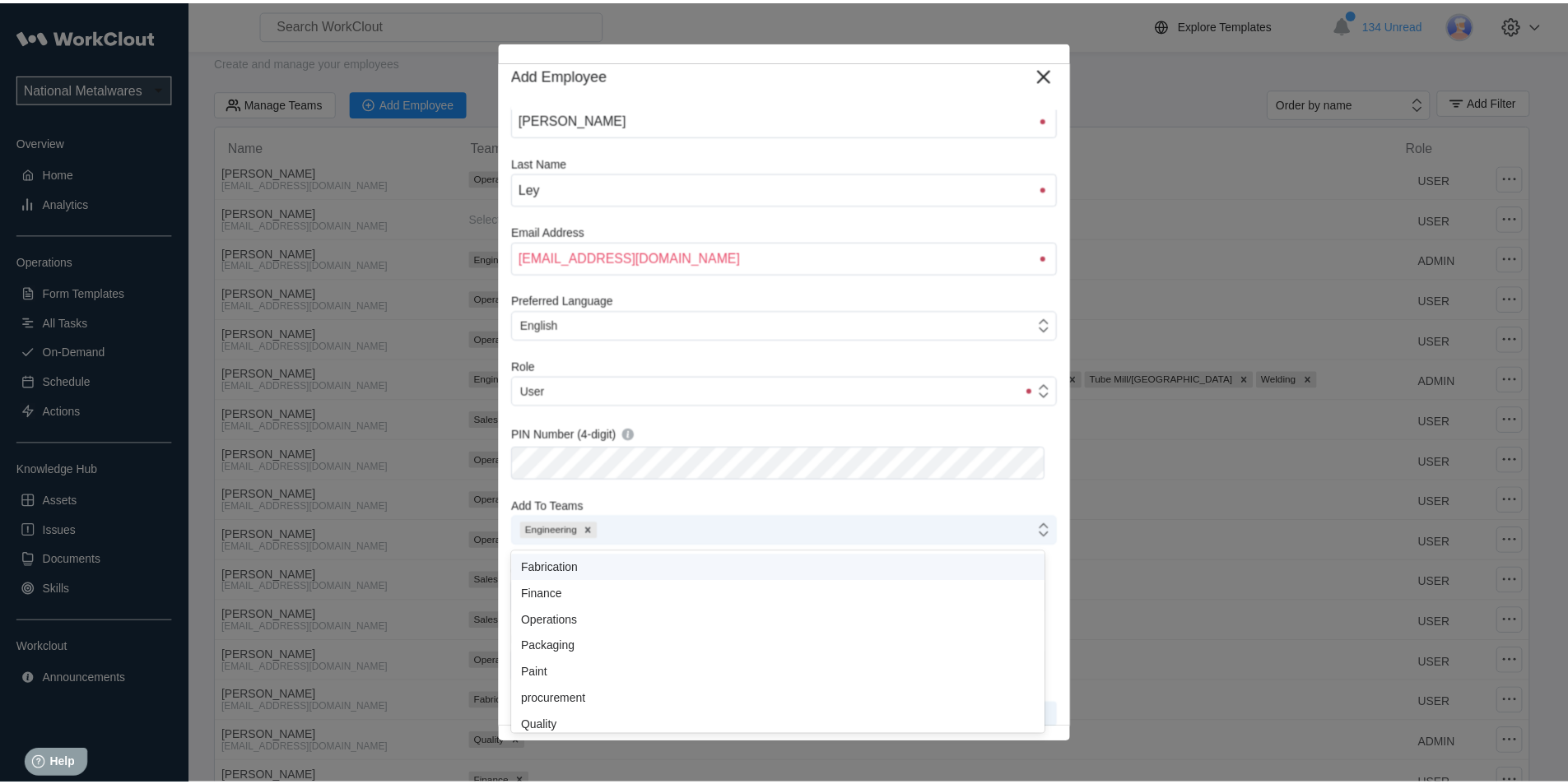
scroll to position [64, 0]
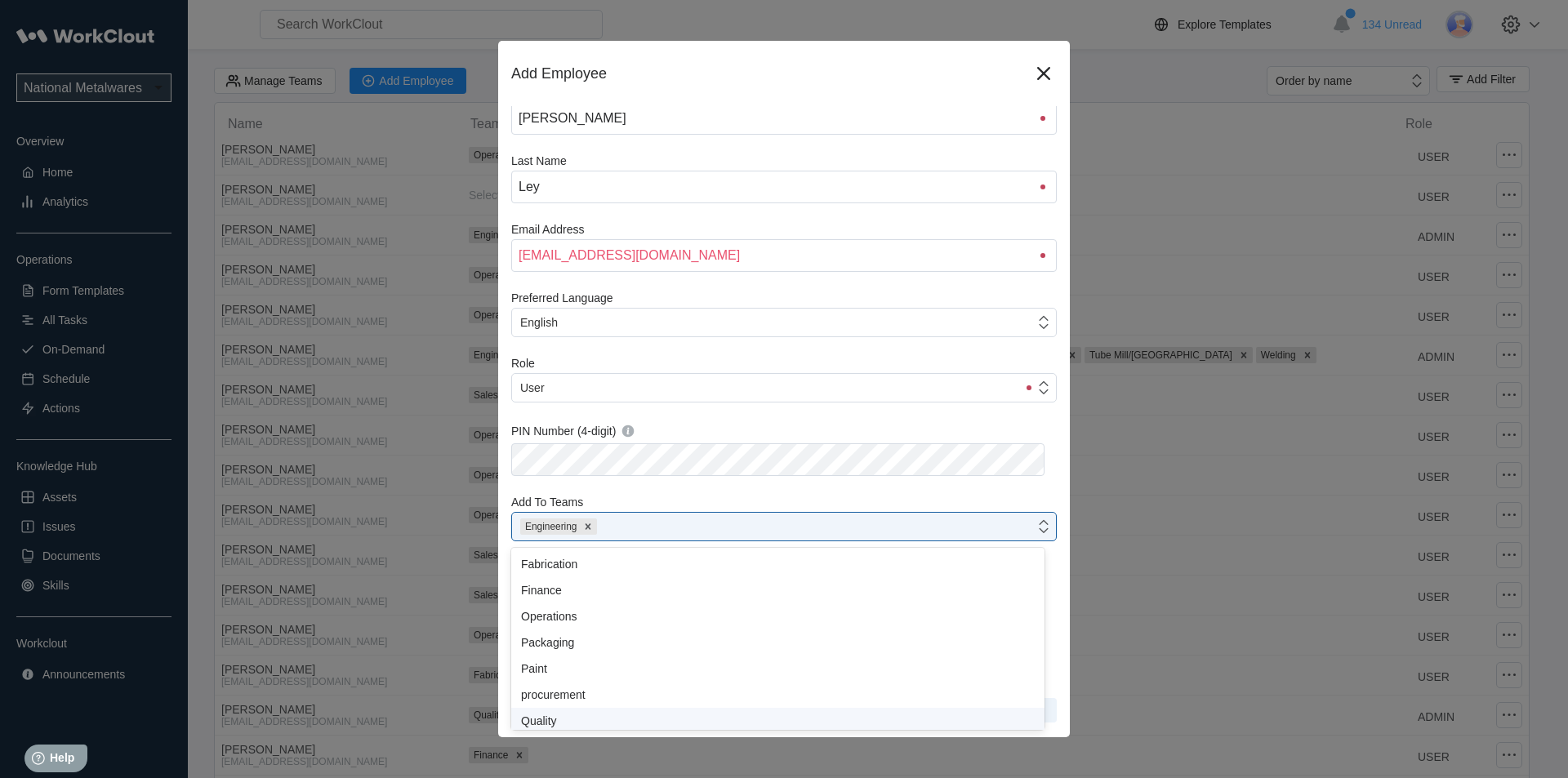
click at [576, 710] on div "Quality" at bounding box center [778, 721] width 533 height 27
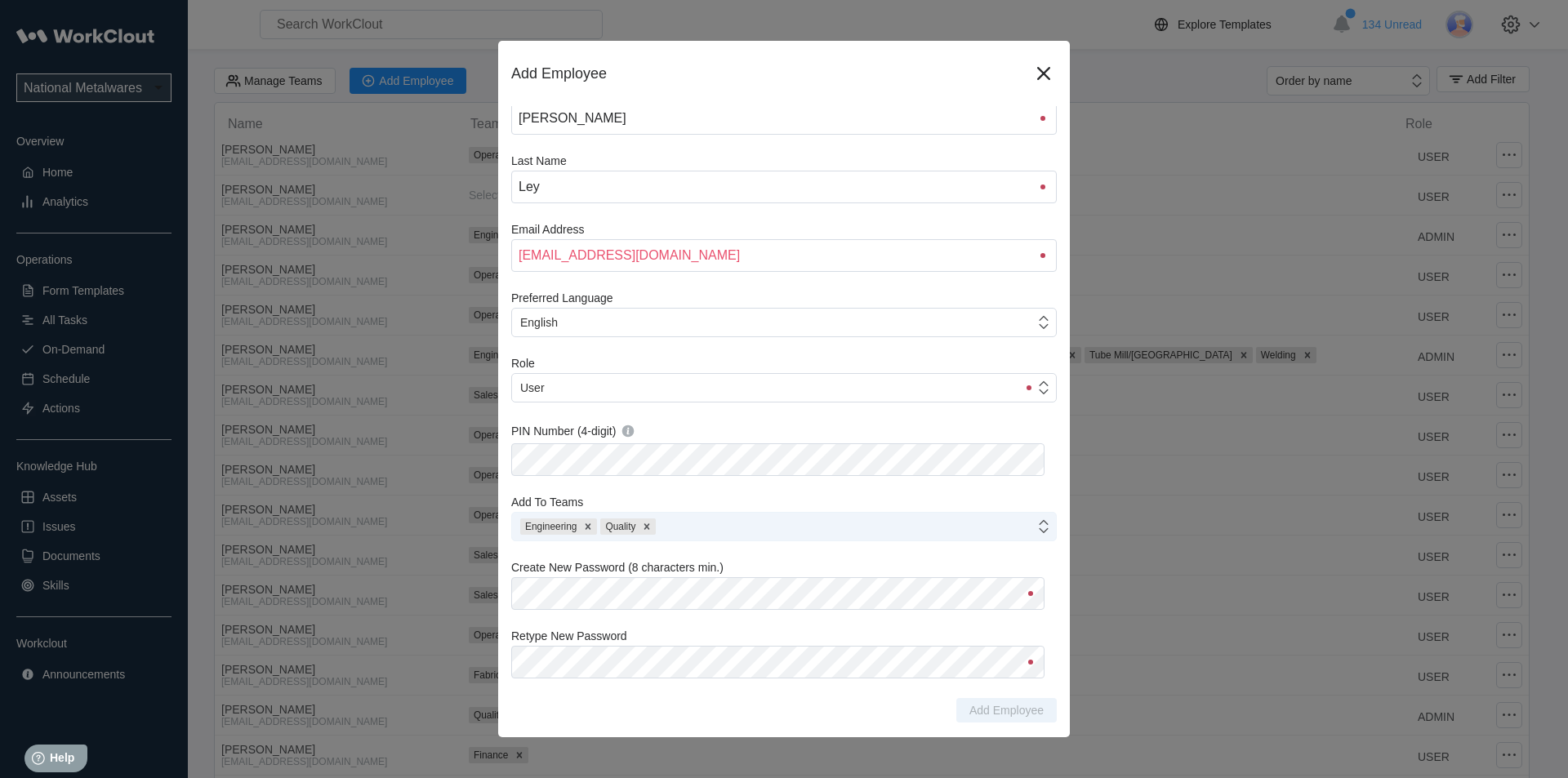
click at [587, 522] on icon at bounding box center [587, 526] width 11 height 11
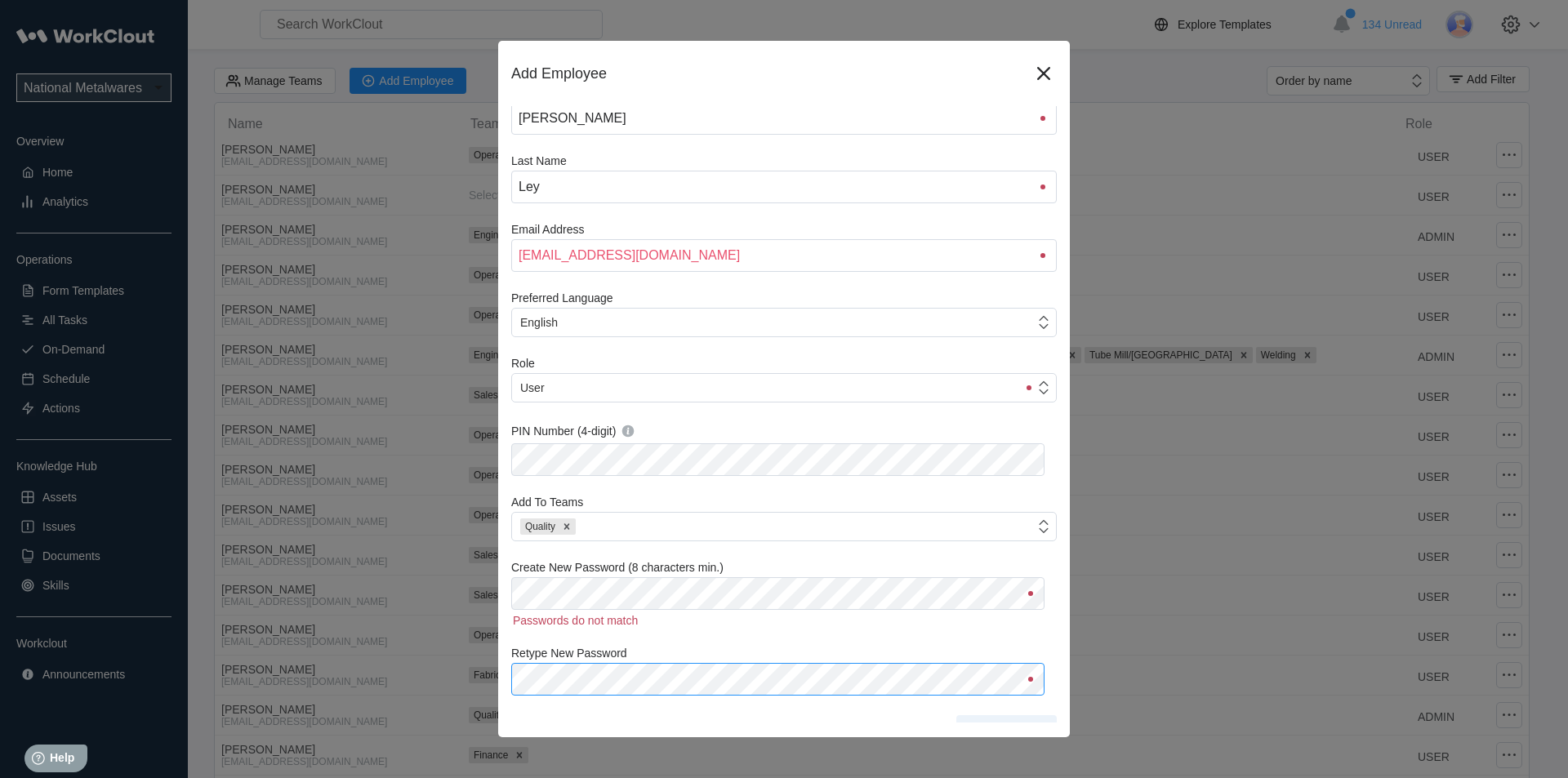
click at [562, 657] on div "Retype New Password" at bounding box center [784, 671] width 545 height 49
click at [906, 628] on div "First Name [PERSON_NAME] Last Name [PERSON_NAME] Email Address [EMAIL_ADDRESS][…" at bounding box center [784, 412] width 545 height 654
click at [970, 713] on span "Add Employee" at bounding box center [1006, 710] width 74 height 11
click at [1031, 74] on icon at bounding box center [1044, 74] width 27 height 27
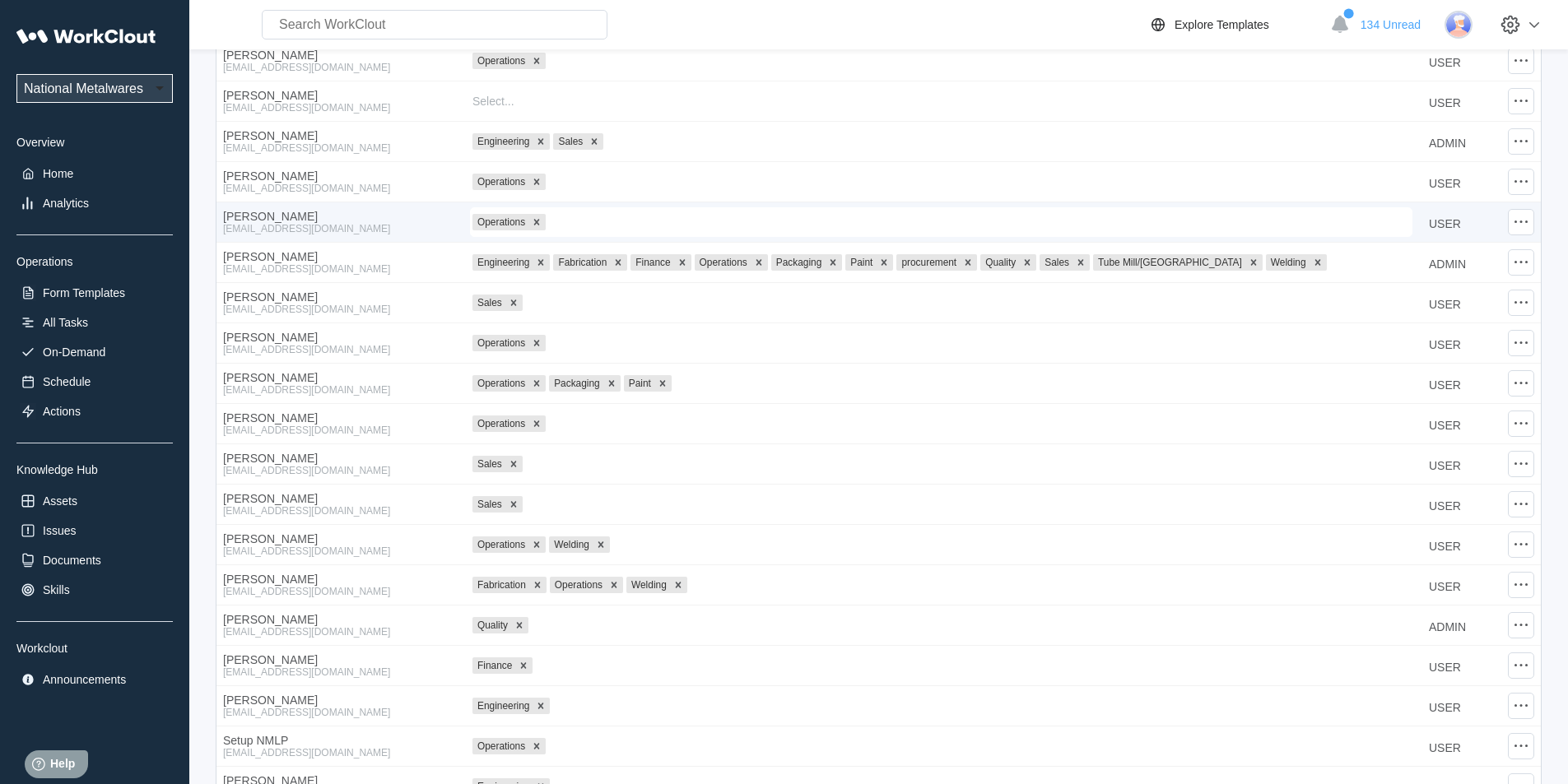
scroll to position [79, 0]
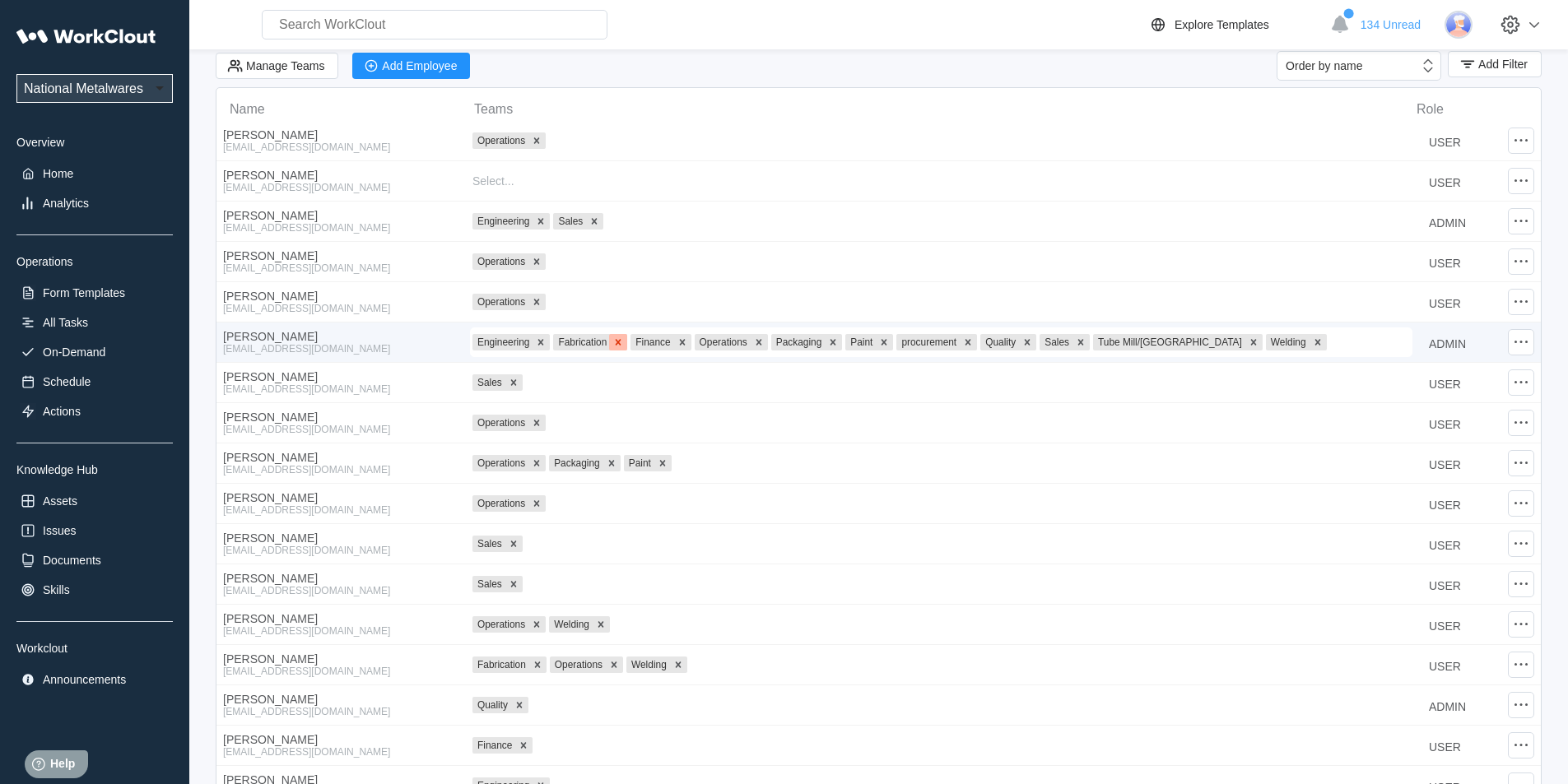
click at [625, 346] on div at bounding box center [618, 342] width 18 height 16
click at [613, 344] on div at bounding box center [605, 342] width 18 height 16
click at [691, 345] on icon at bounding box center [692, 342] width 11 height 11
click at [664, 341] on icon at bounding box center [669, 342] width 11 height 11
click at [704, 341] on icon at bounding box center [701, 342] width 6 height 6
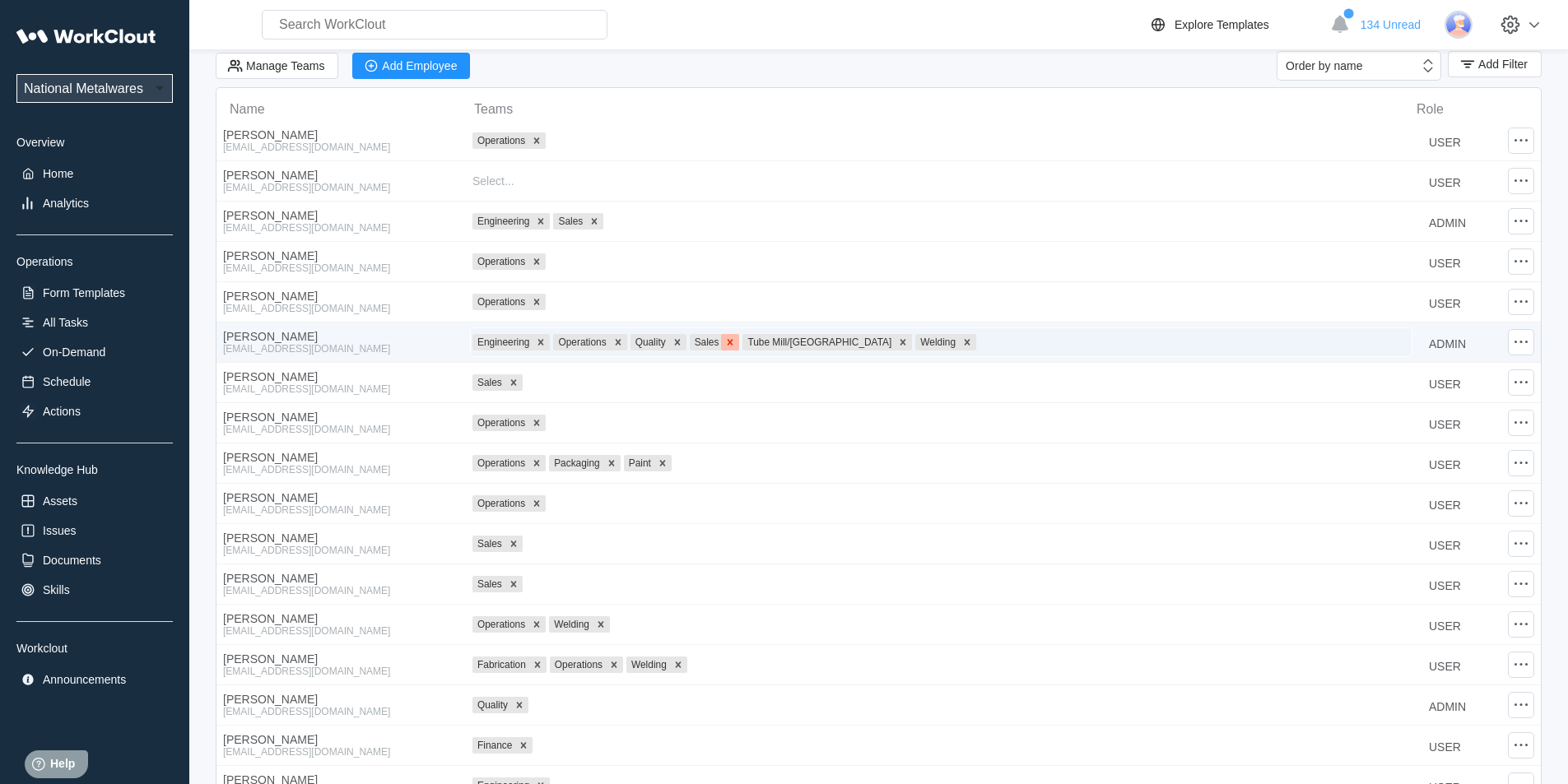
click at [733, 343] on icon at bounding box center [730, 342] width 11 height 11
click at [844, 340] on icon at bounding box center [849, 342] width 11 height 11
click at [746, 343] on icon at bounding box center [740, 342] width 11 height 11
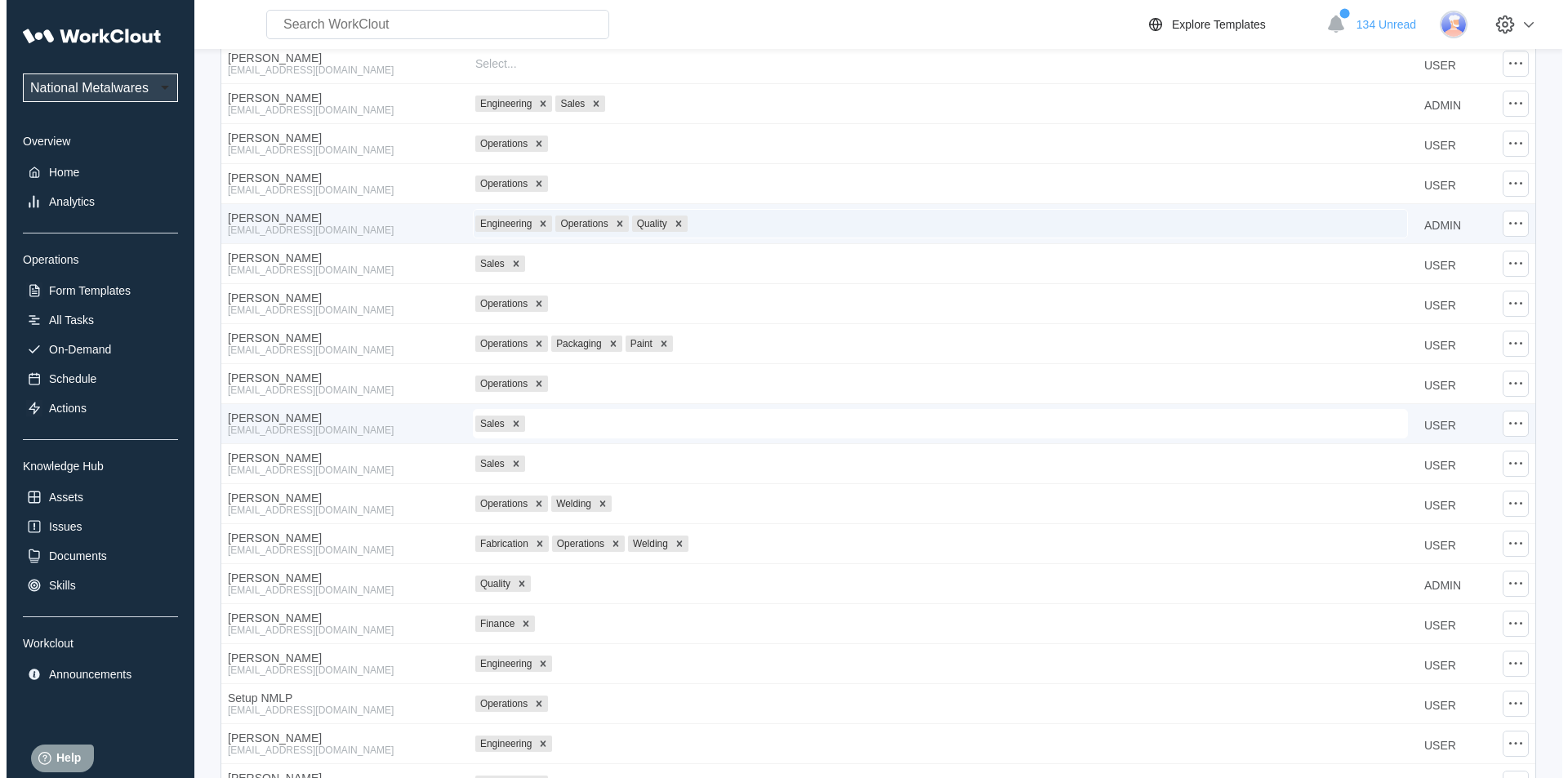
scroll to position [0, 0]
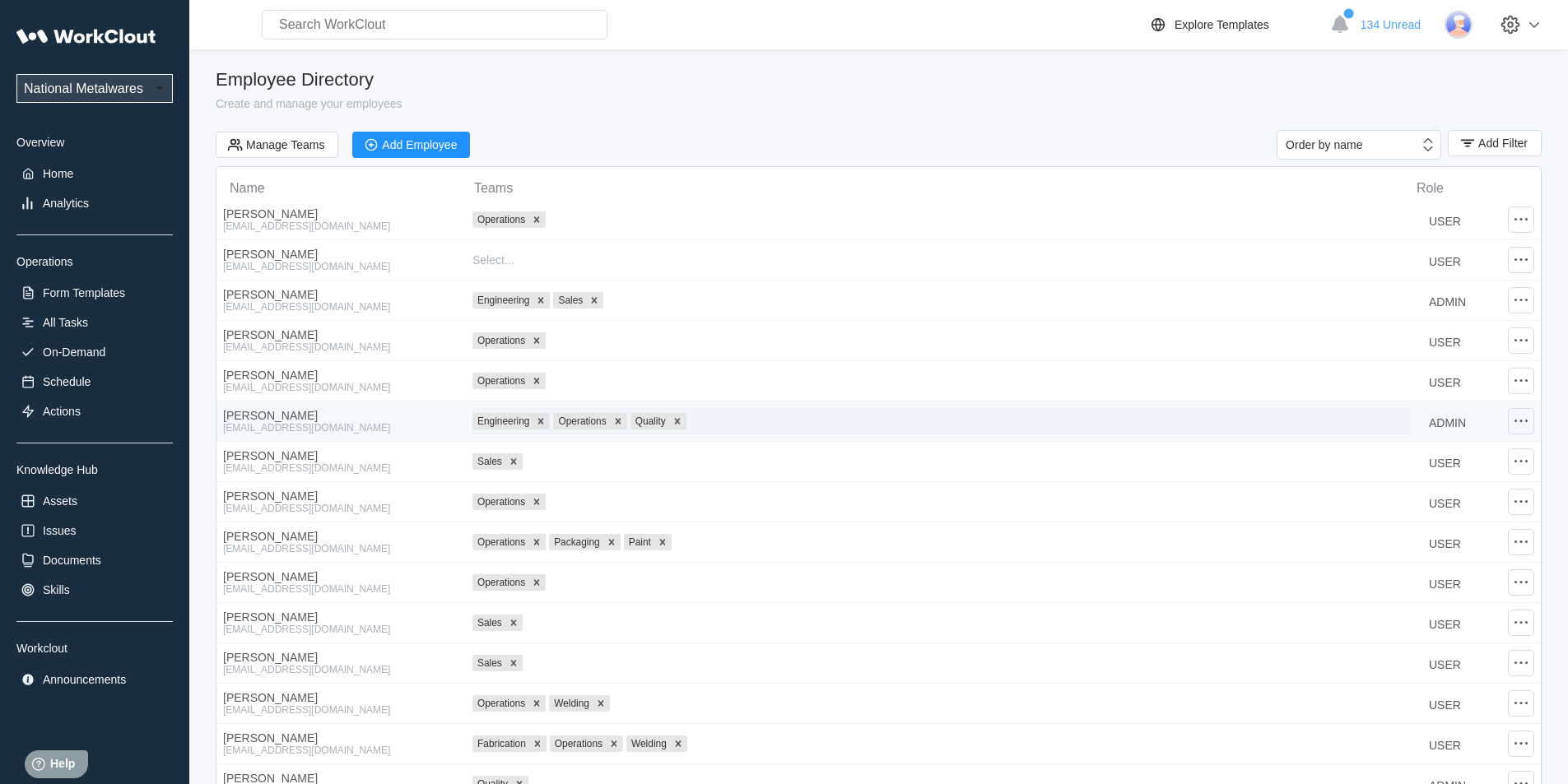
click at [1529, 417] on icon at bounding box center [1521, 421] width 20 height 20
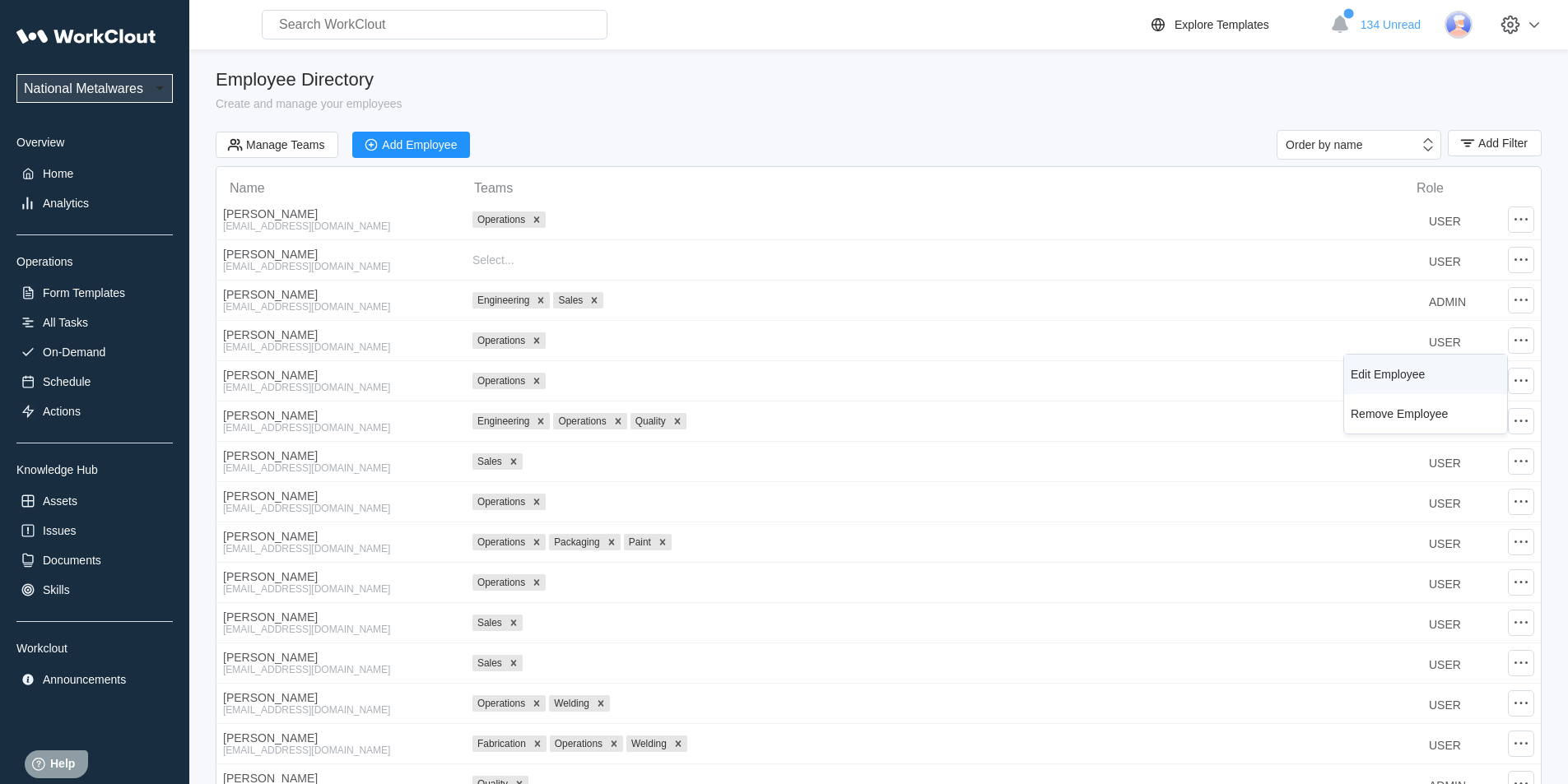
click at [1386, 375] on div "Edit Employee" at bounding box center [1388, 374] width 74 height 13
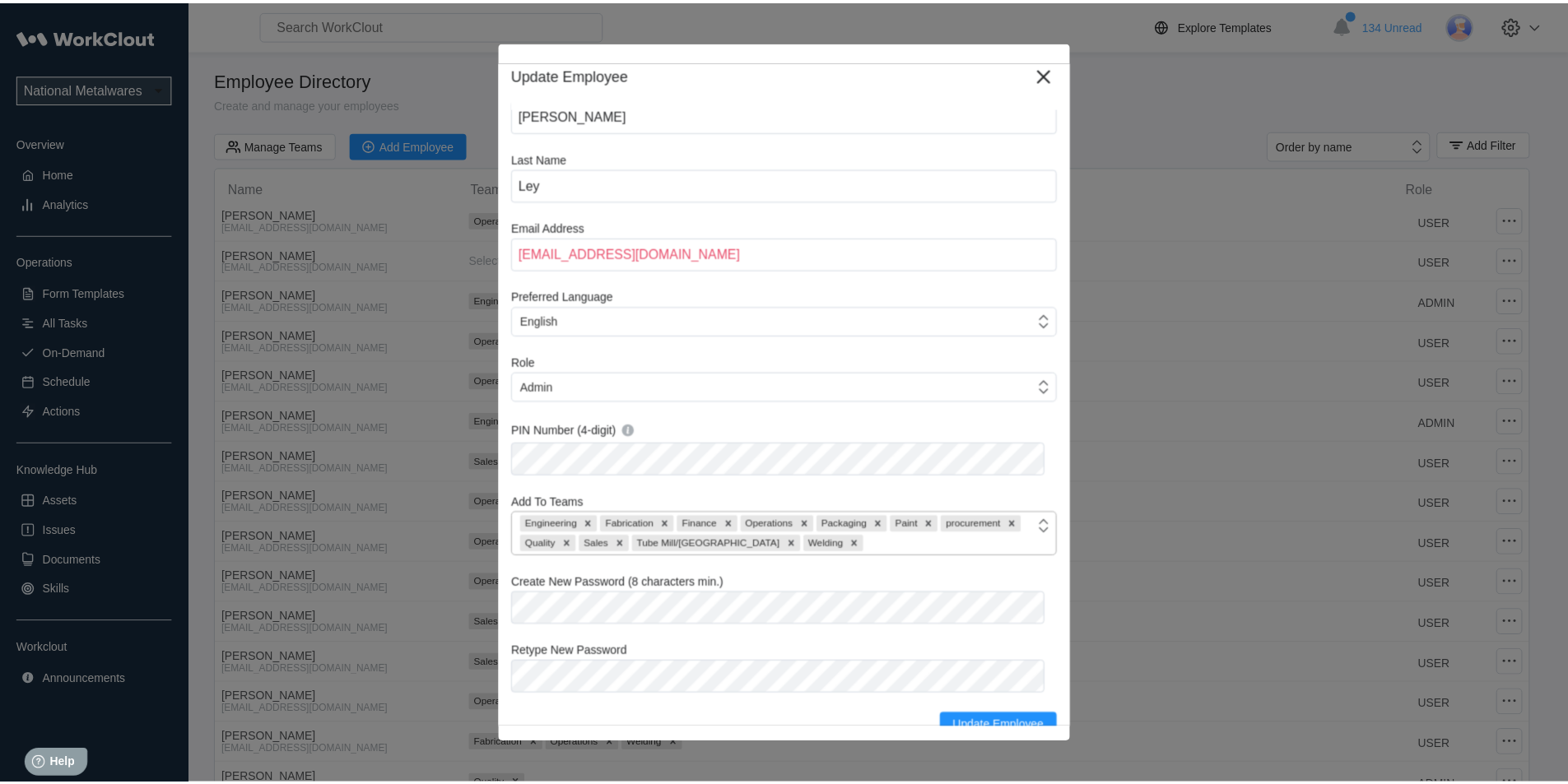
scroll to position [35, 0]
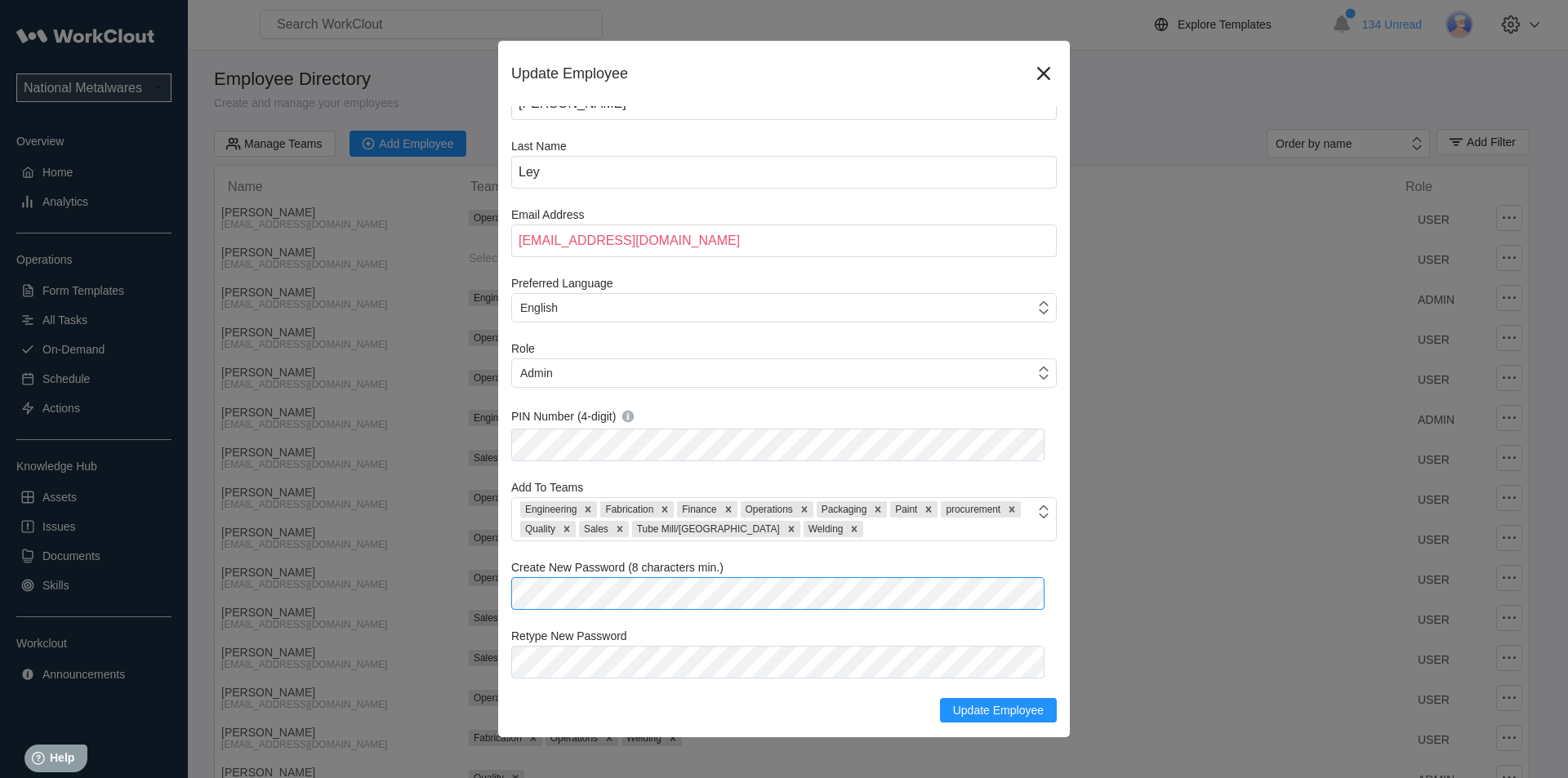
click at [486, 598] on div "Update Employee First Name [PERSON_NAME] Last Name [PERSON_NAME] Email Address …" at bounding box center [784, 389] width 1568 height 778
click at [989, 628] on div "First Name [PERSON_NAME] Last Name [PERSON_NAME] Email Address [EMAIL_ADDRESS][…" at bounding box center [784, 397] width 545 height 651
click at [893, 702] on div "Update Employee" at bounding box center [784, 701] width 545 height 44
click at [416, 659] on div "Update Employee First Name [PERSON_NAME] Last Name [PERSON_NAME] Email Address …" at bounding box center [784, 389] width 1568 height 778
click at [1037, 68] on icon at bounding box center [1043, 73] width 13 height 13
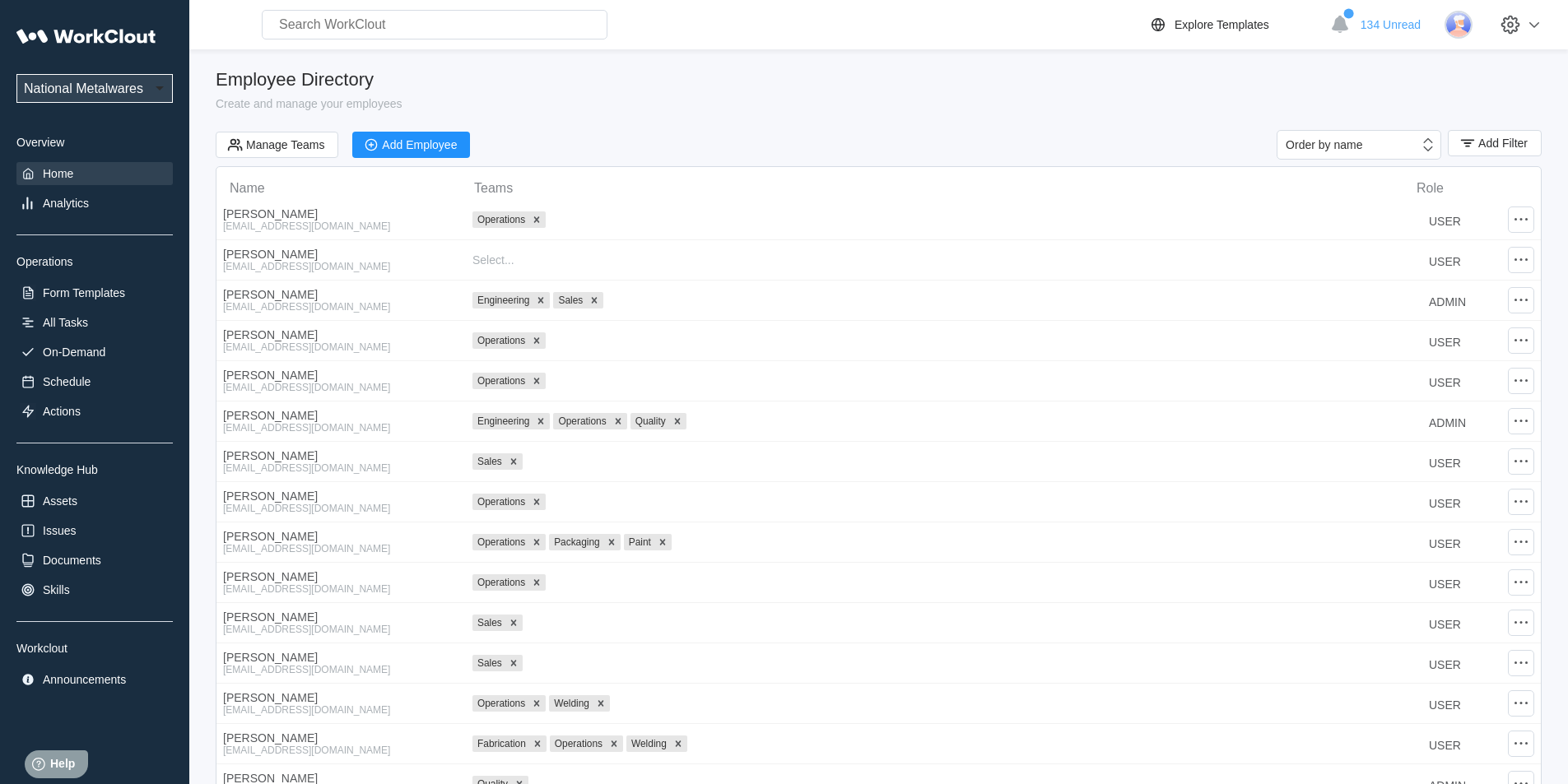
click at [72, 179] on div "Home" at bounding box center [58, 173] width 30 height 13
